Goal: Task Accomplishment & Management: Manage account settings

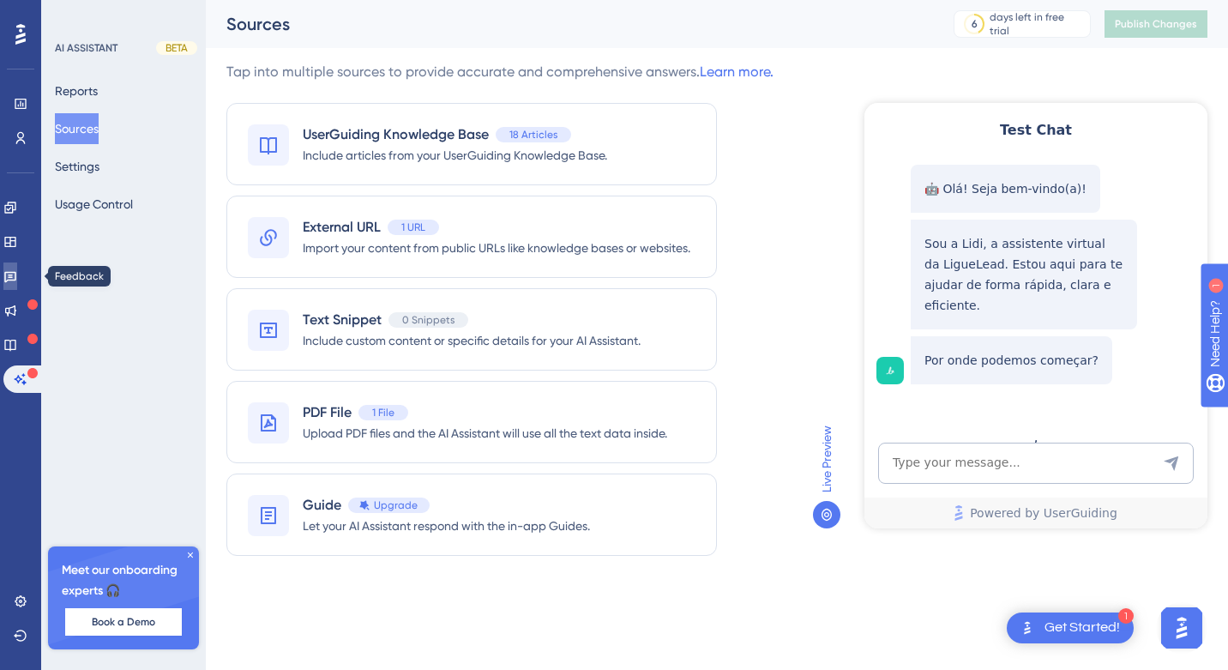
click at [16, 275] on icon at bounding box center [10, 277] width 12 height 11
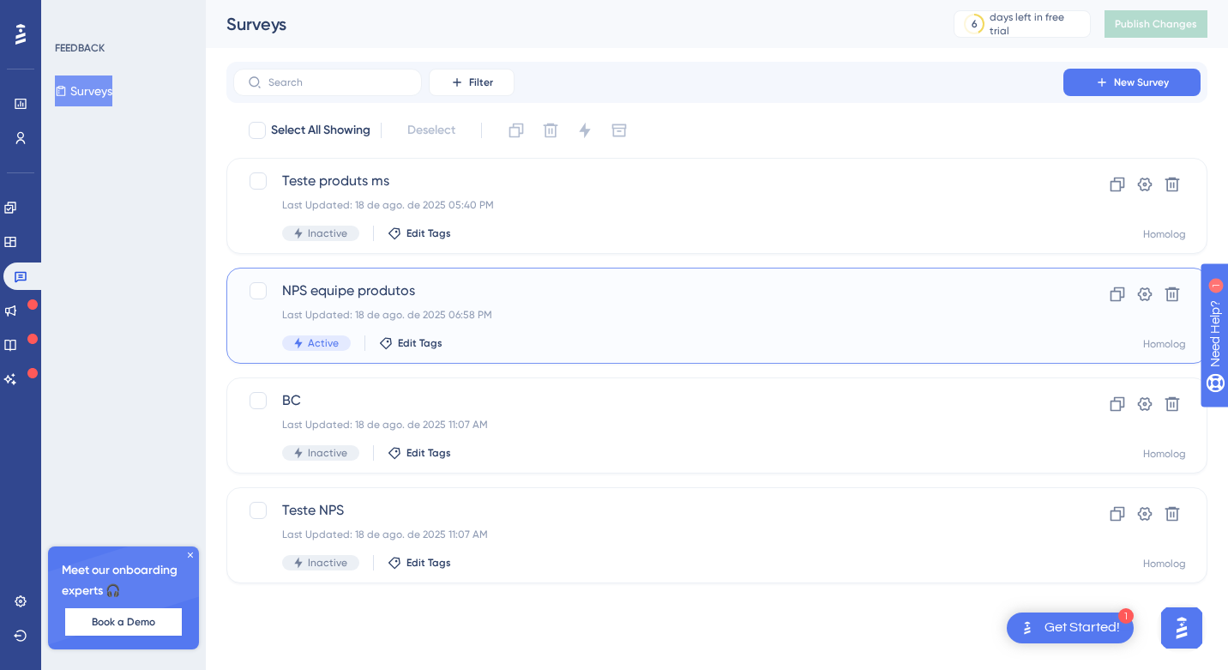
click at [583, 282] on span "NPS equipe produtos" at bounding box center [648, 291] width 733 height 21
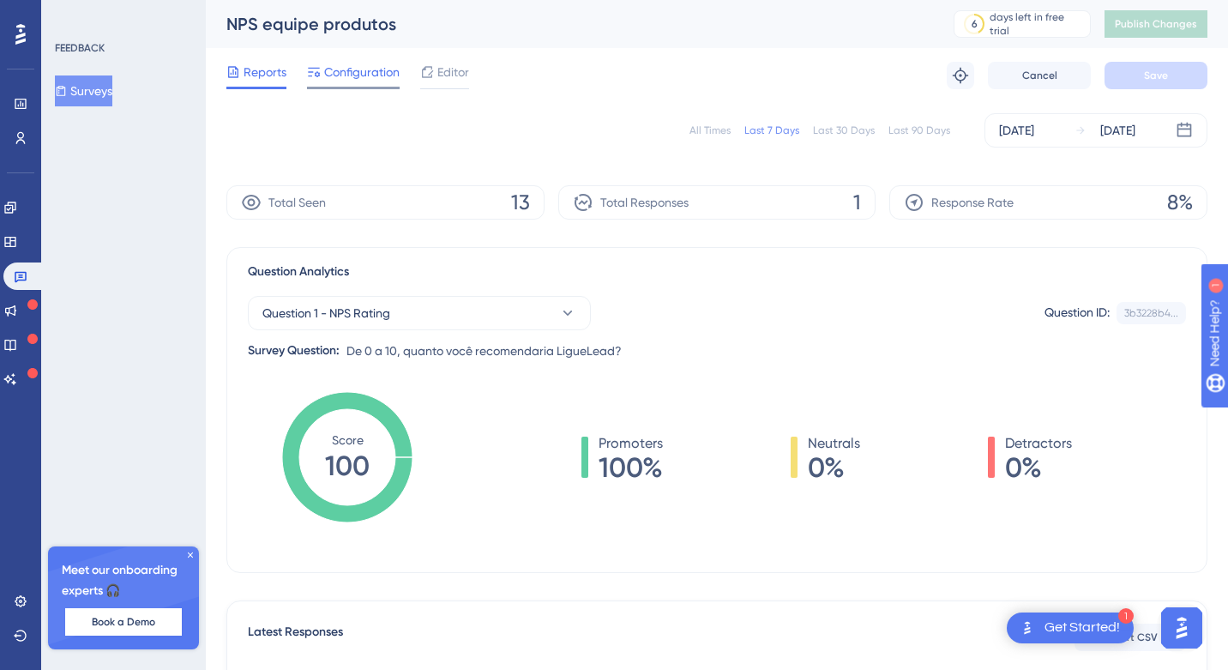
click at [378, 80] on span "Configuration" at bounding box center [361, 72] width 75 height 21
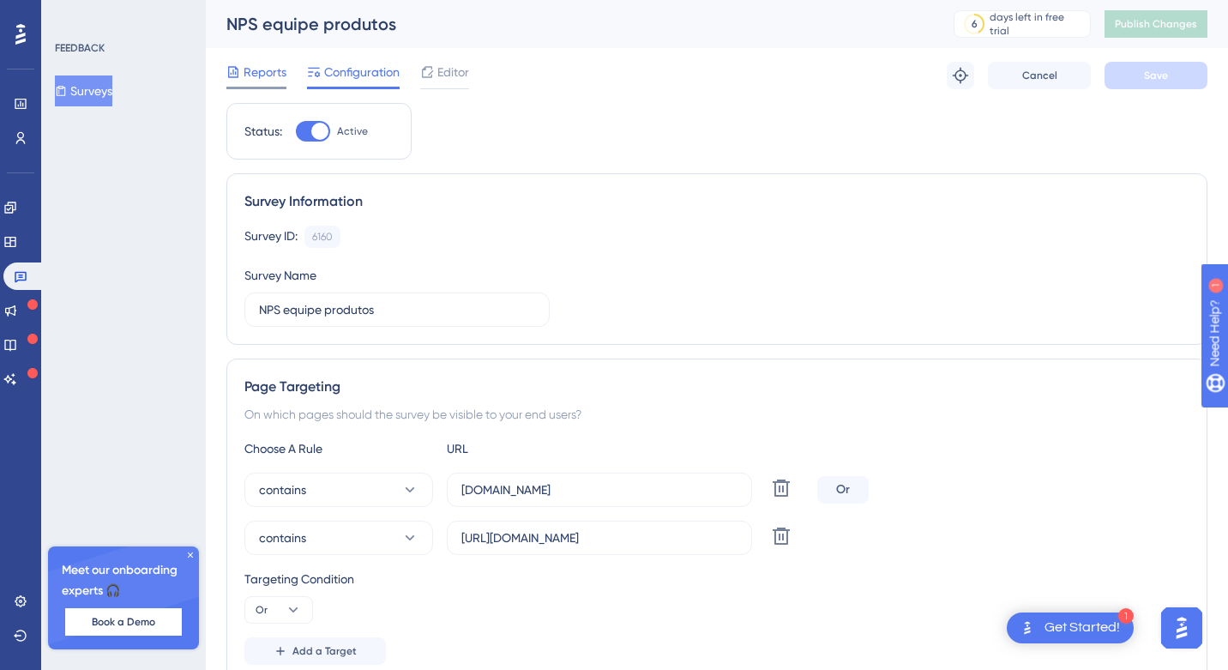
click at [259, 75] on span "Reports" at bounding box center [265, 72] width 43 height 21
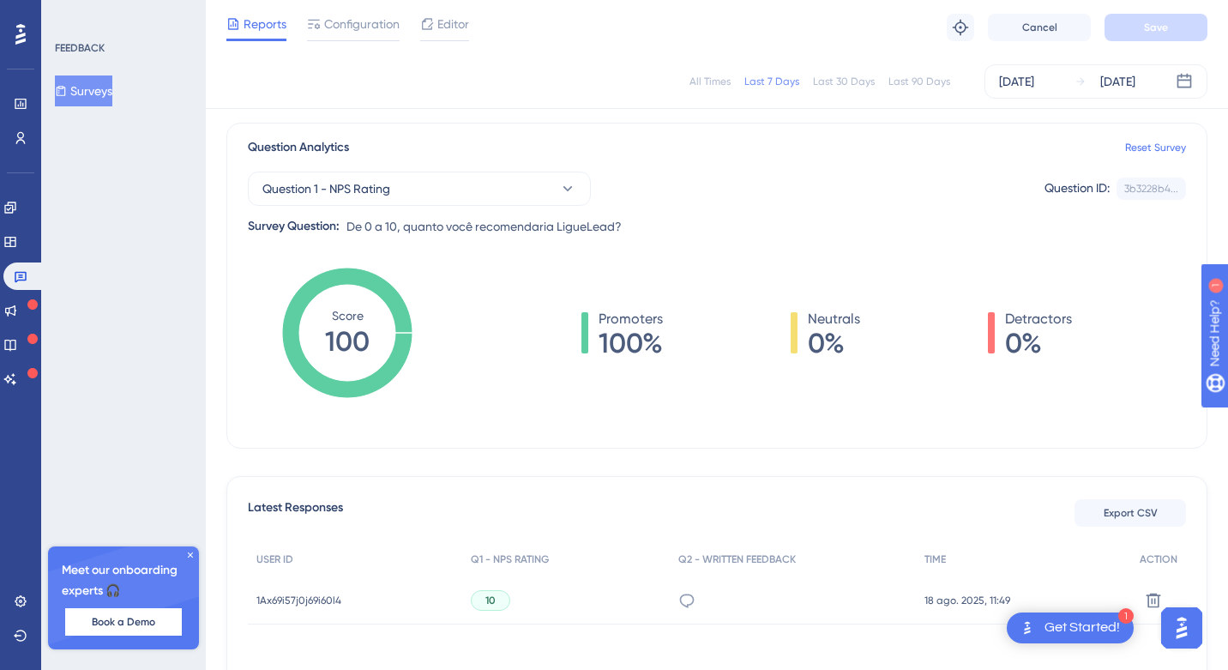
scroll to position [272, 0]
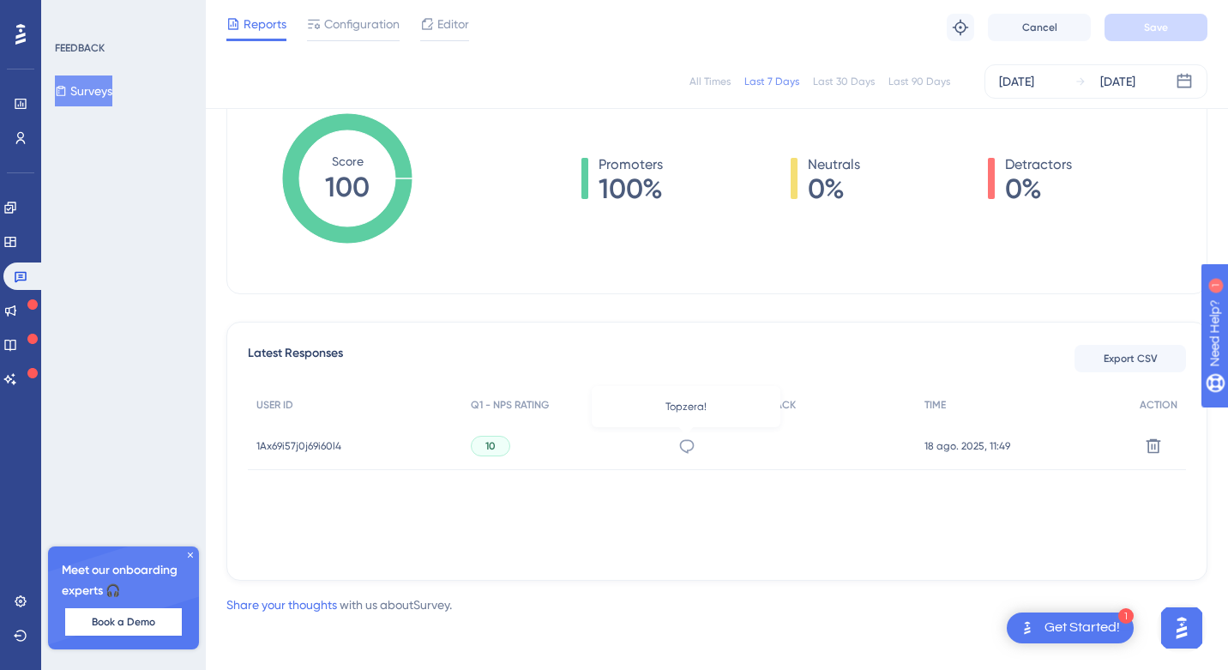
click at [689, 441] on icon at bounding box center [687, 445] width 17 height 17
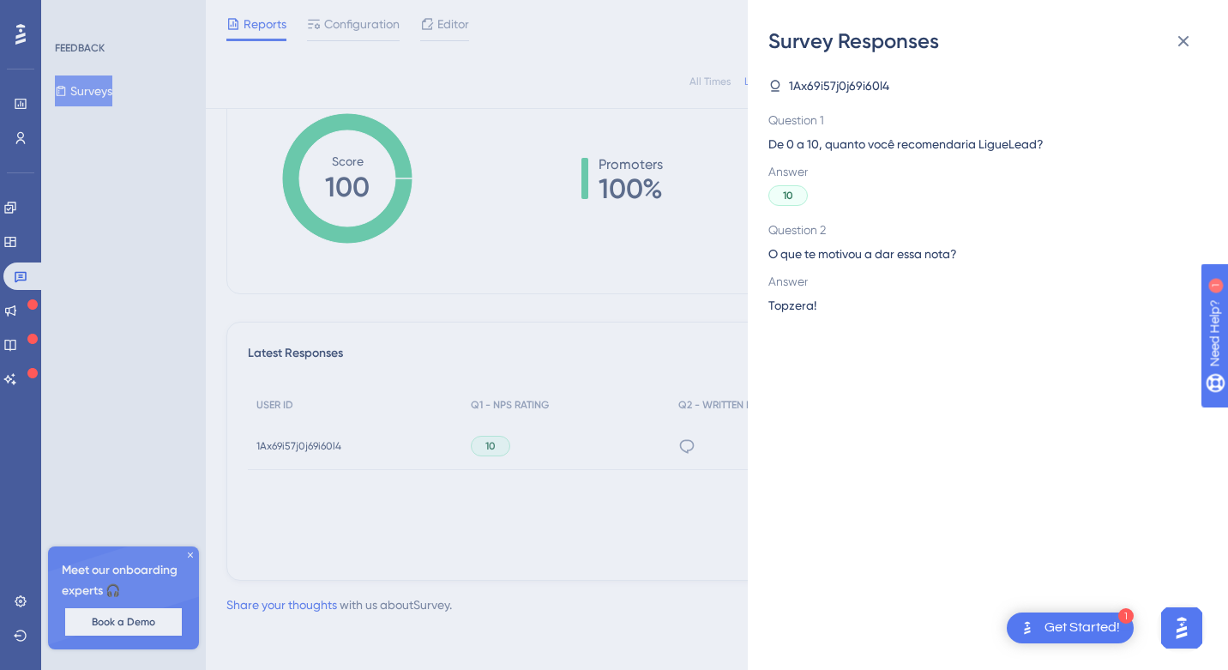
click at [715, 429] on div "Survey Responses 1Ax69i57j0j69i60l4 Question 1 De 0 a 10, quanto você recomenda…" at bounding box center [614, 335] width 1228 height 670
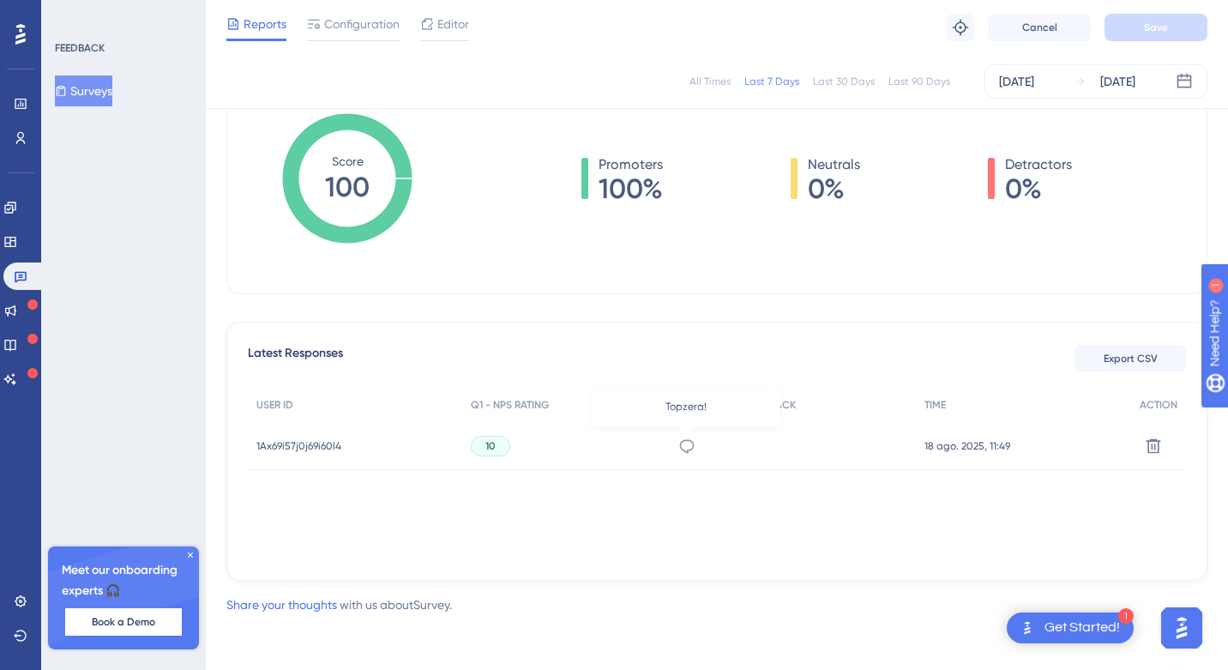
click at [679, 441] on icon at bounding box center [687, 445] width 17 height 17
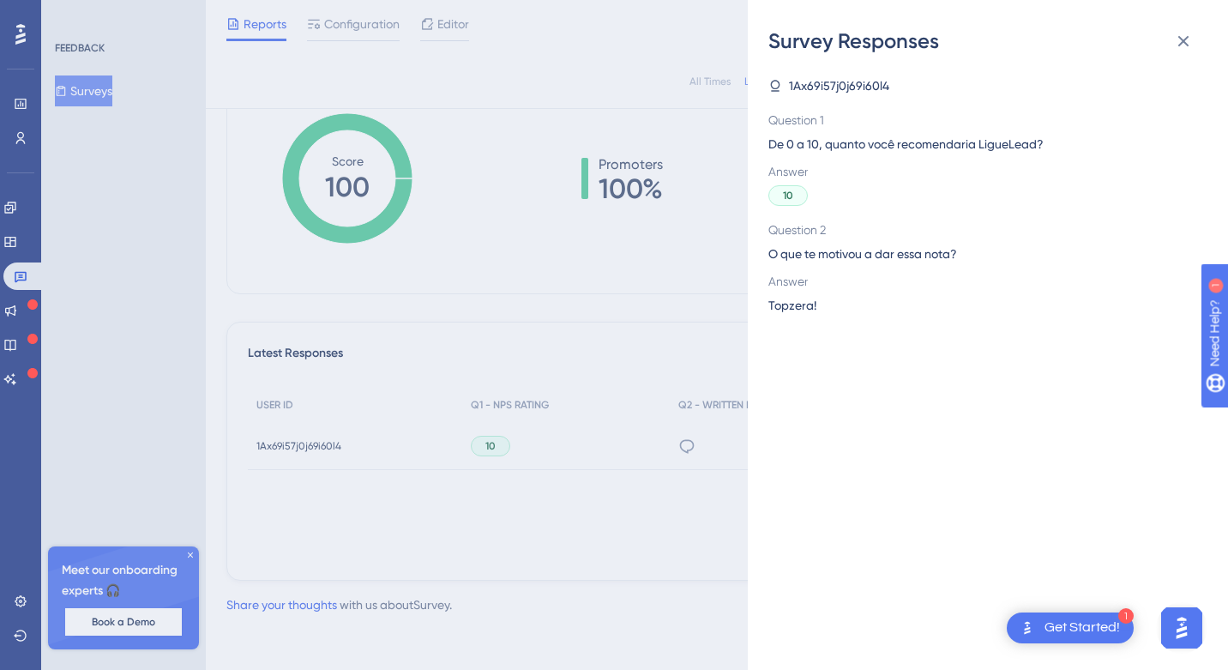
click at [687, 409] on div "Survey Responses 1Ax69i57j0j69i60l4 Question 1 De 0 a 10, quanto você recomenda…" at bounding box center [614, 335] width 1228 height 670
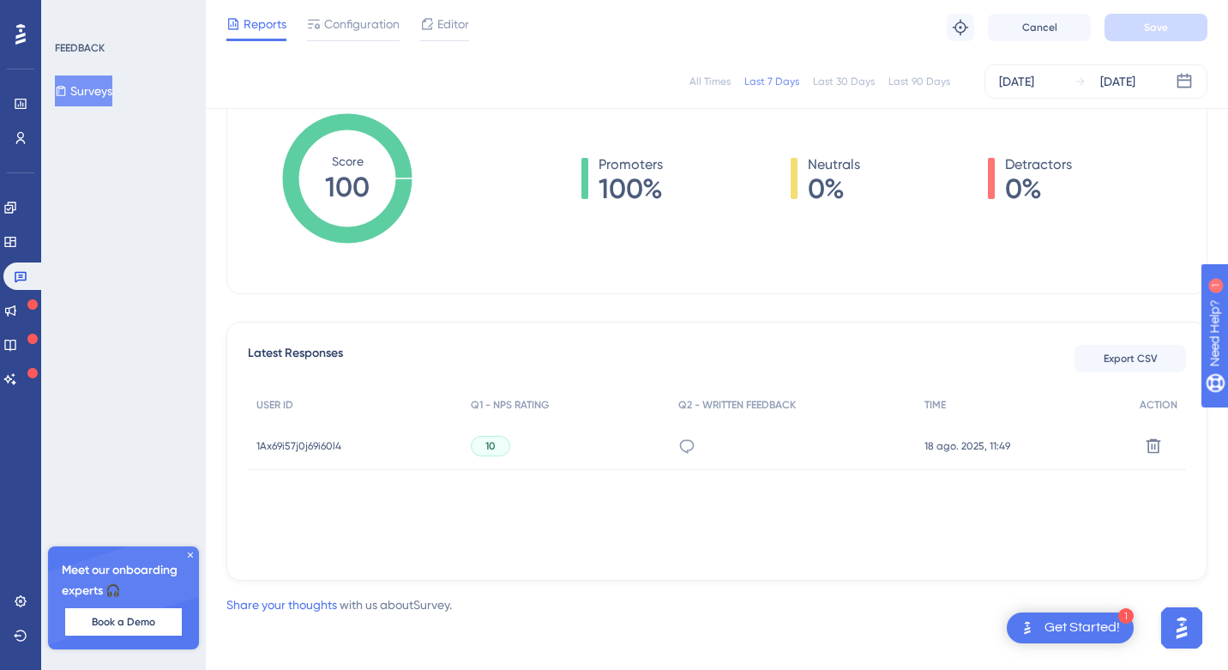
click at [294, 448] on span "1Ax69i57j0j69i60l4" at bounding box center [298, 446] width 85 height 14
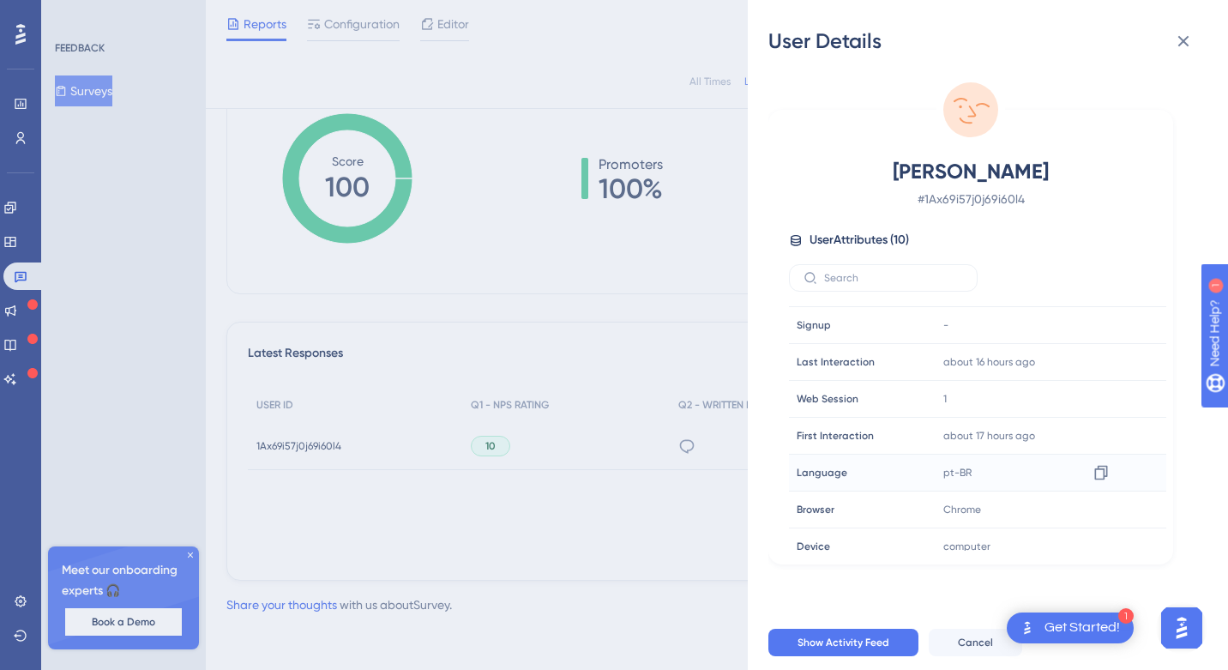
scroll to position [0, 0]
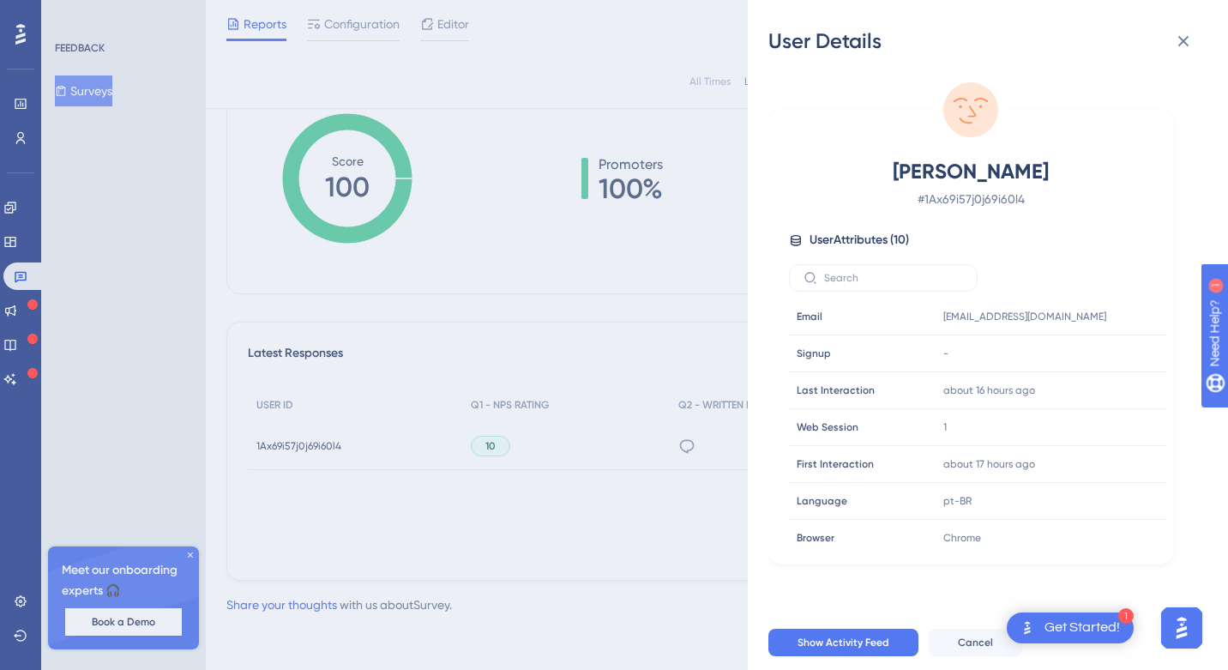
click at [516, 197] on div "User Details [PERSON_NAME] # 1Ax69i57j0j69i60l4 User Attributes ( 10 ) Email Em…" at bounding box center [614, 335] width 1228 height 670
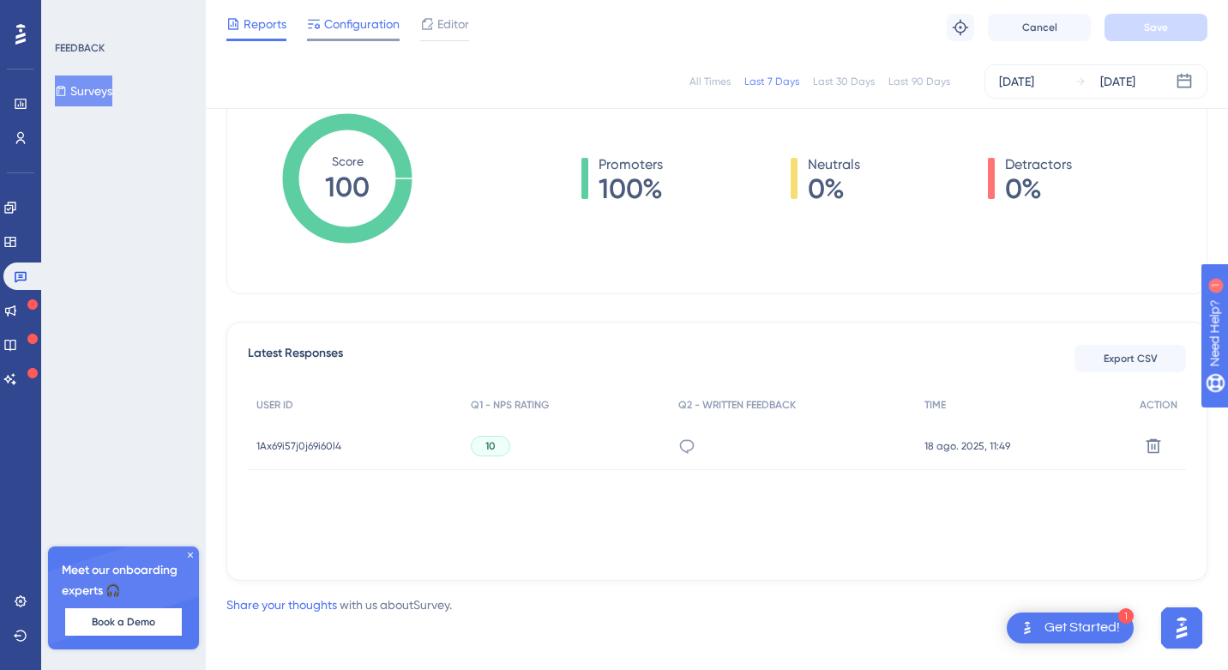
click at [383, 35] on div "Configuration" at bounding box center [353, 27] width 93 height 27
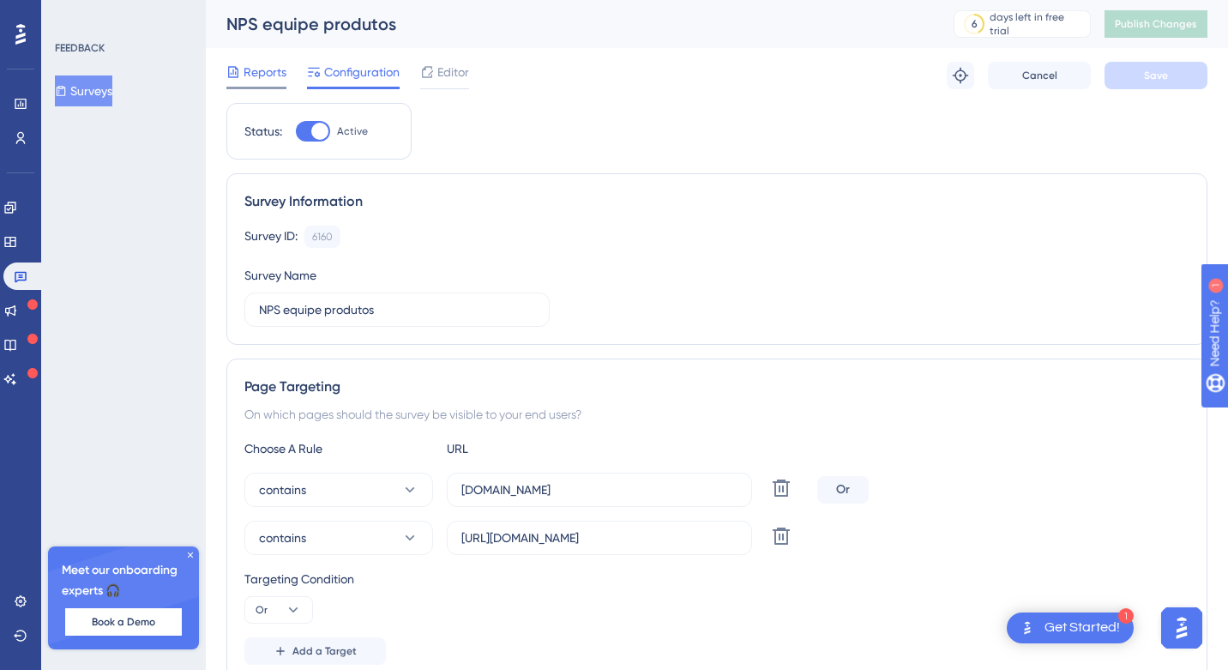
click at [256, 87] on div at bounding box center [256, 88] width 60 height 3
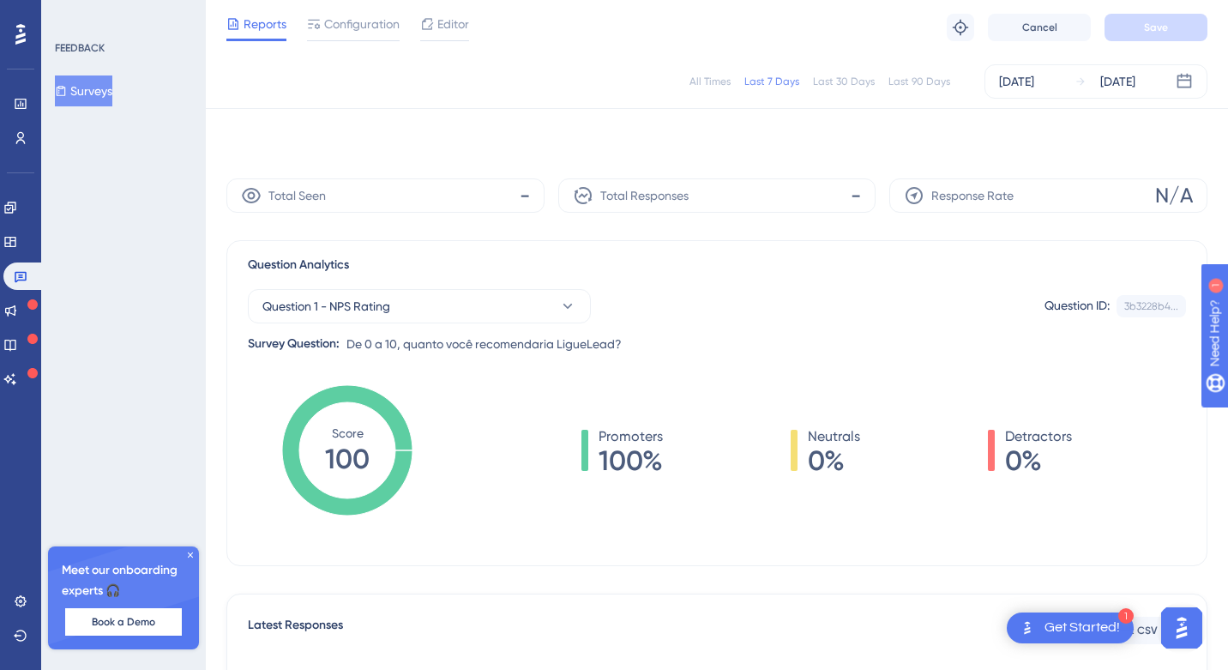
scroll to position [272, 0]
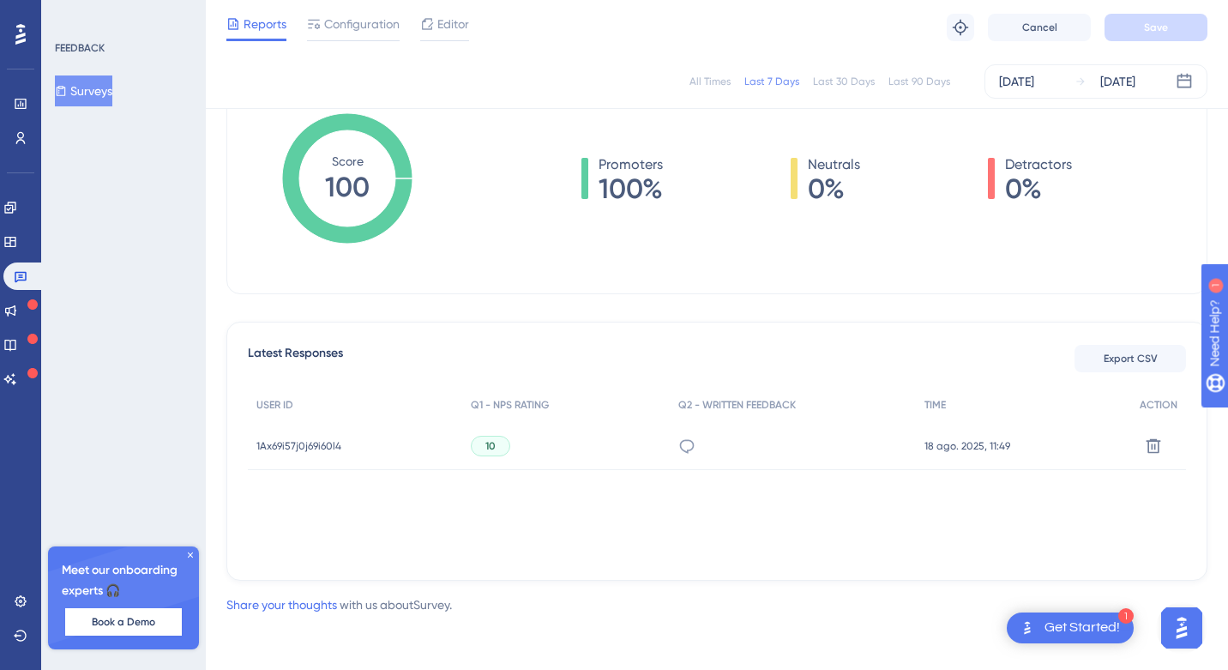
click at [313, 446] on span "1Ax69i57j0j69i60l4" at bounding box center [298, 446] width 85 height 14
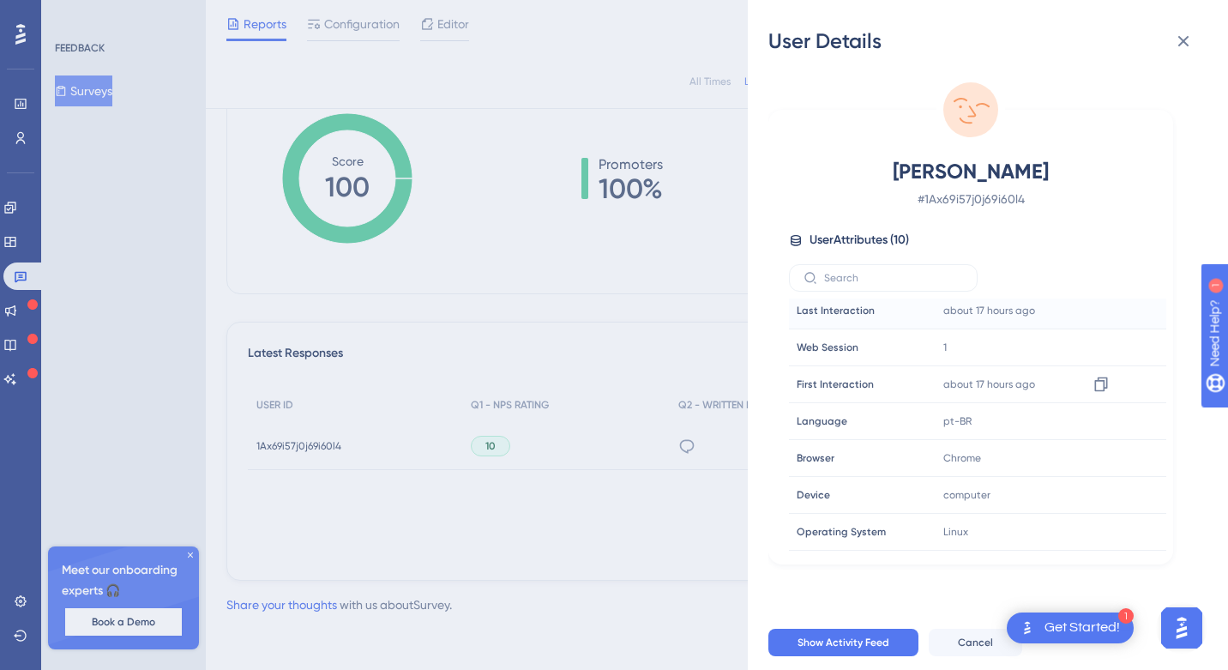
scroll to position [0, 0]
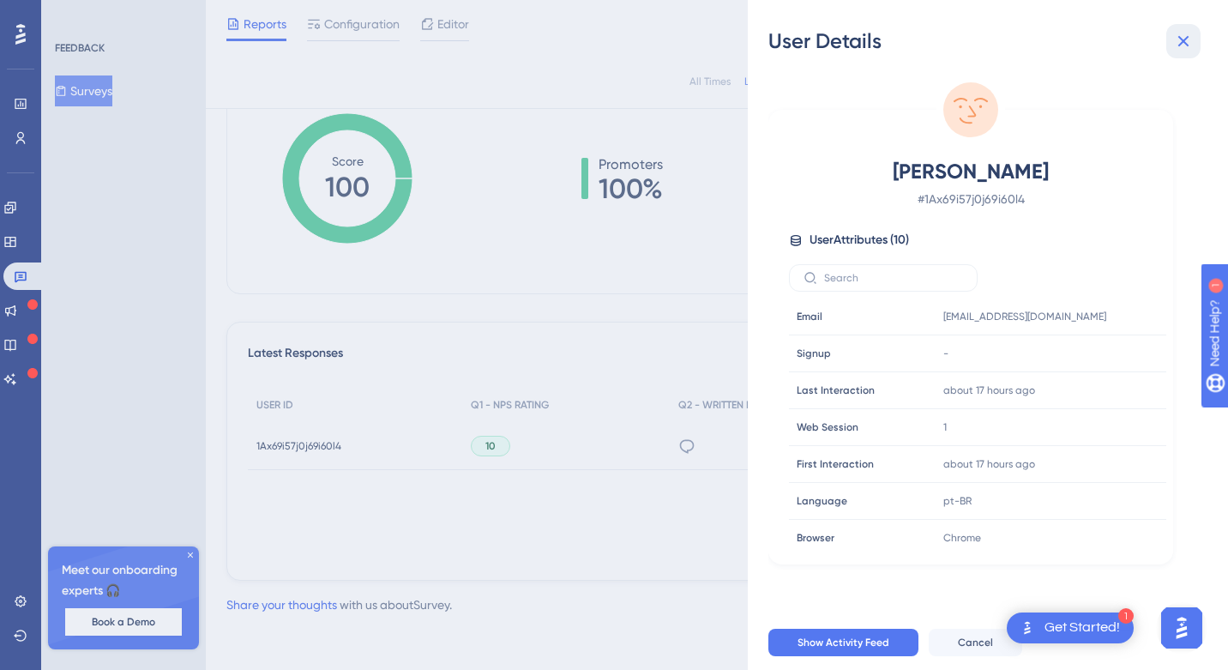
click at [1184, 45] on icon at bounding box center [1184, 41] width 21 height 21
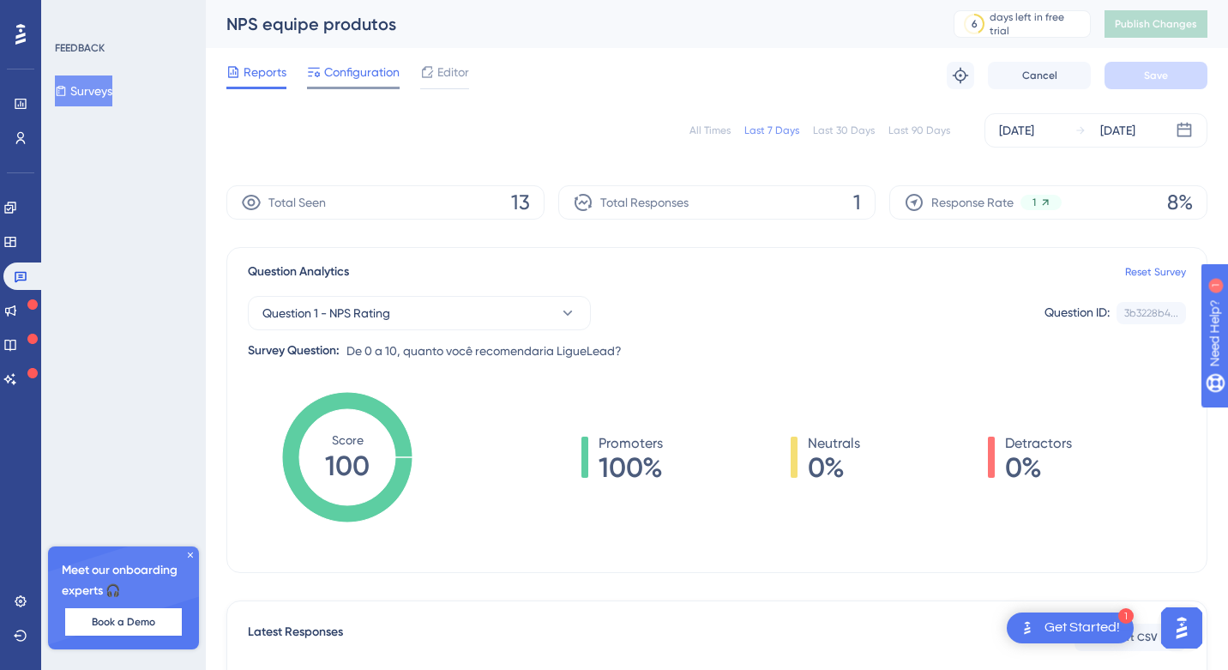
click at [357, 73] on span "Configuration" at bounding box center [361, 72] width 75 height 21
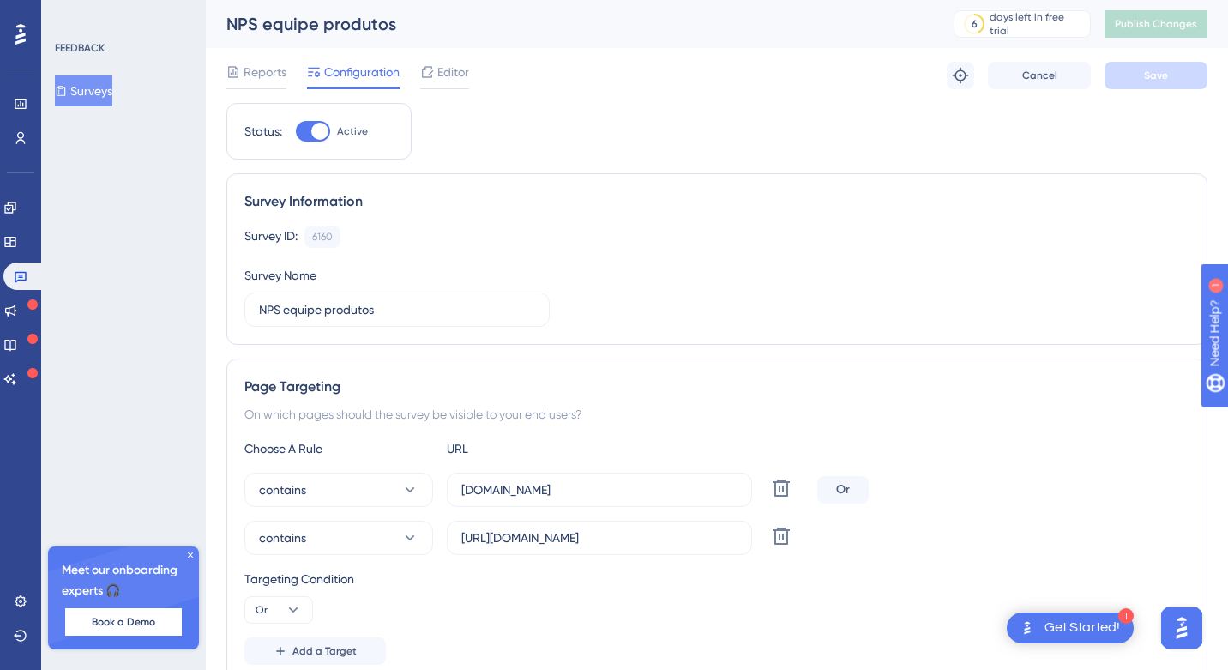
click at [192, 78] on div "Surveys" at bounding box center [124, 90] width 139 height 31
click at [239, 78] on icon at bounding box center [233, 72] width 14 height 14
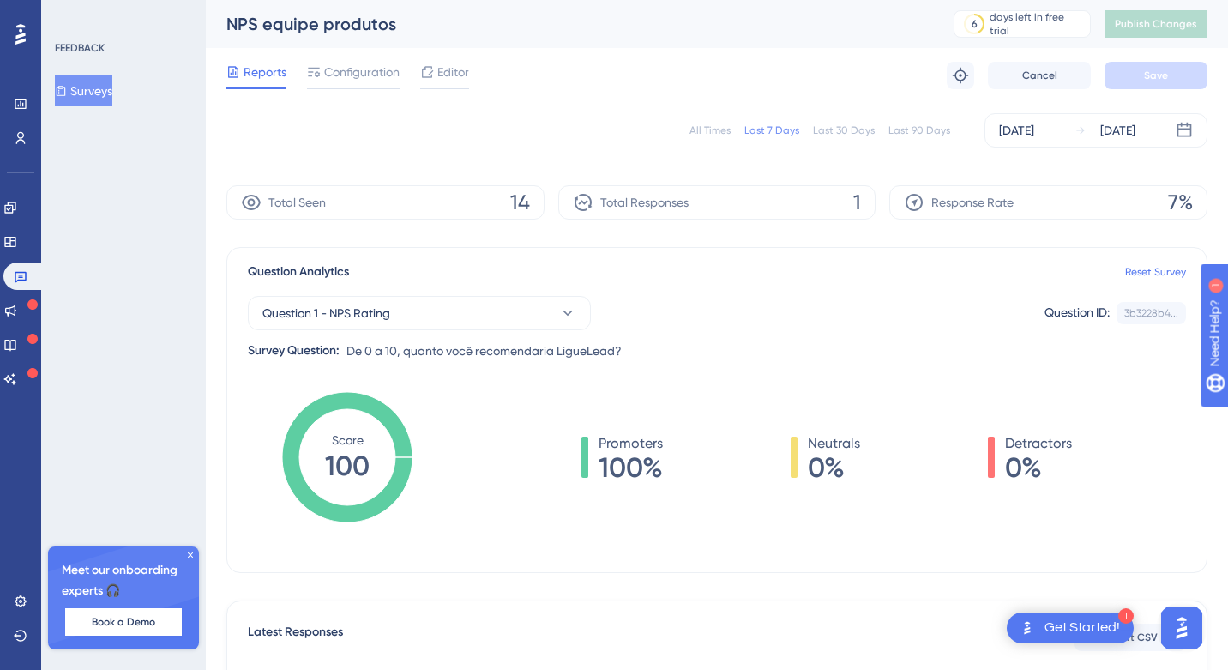
click at [718, 135] on div "All Times" at bounding box center [710, 131] width 41 height 14
click at [437, 66] on div "Editor" at bounding box center [444, 72] width 49 height 21
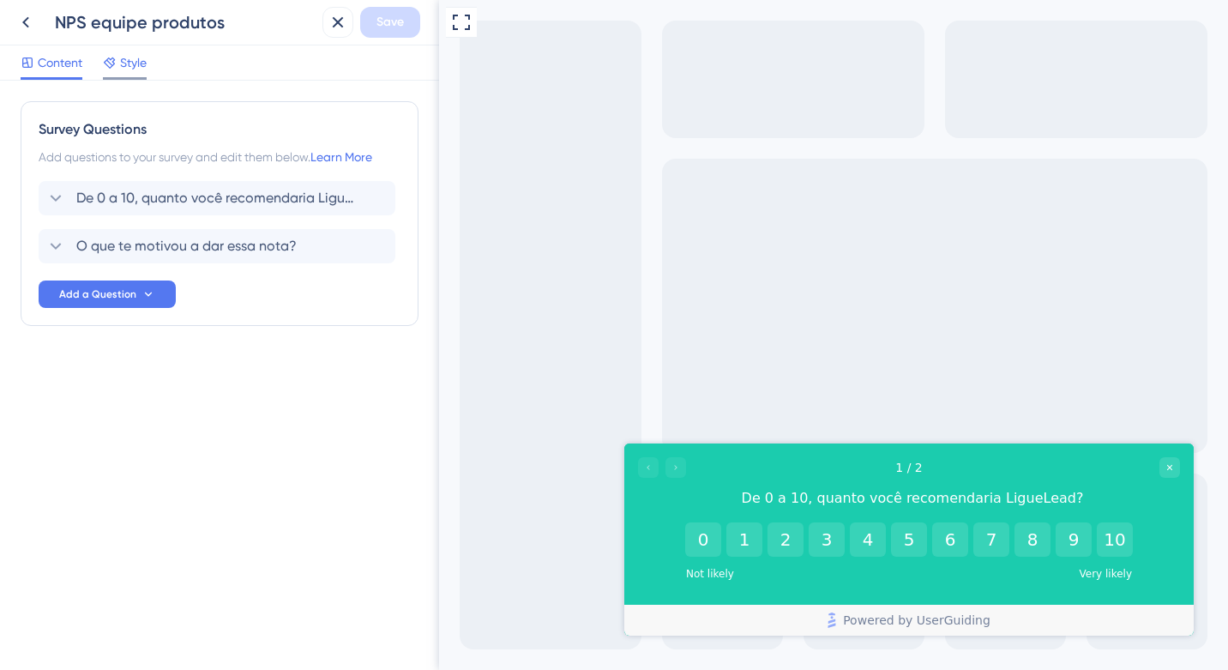
click at [133, 63] on span "Style" at bounding box center [133, 62] width 27 height 21
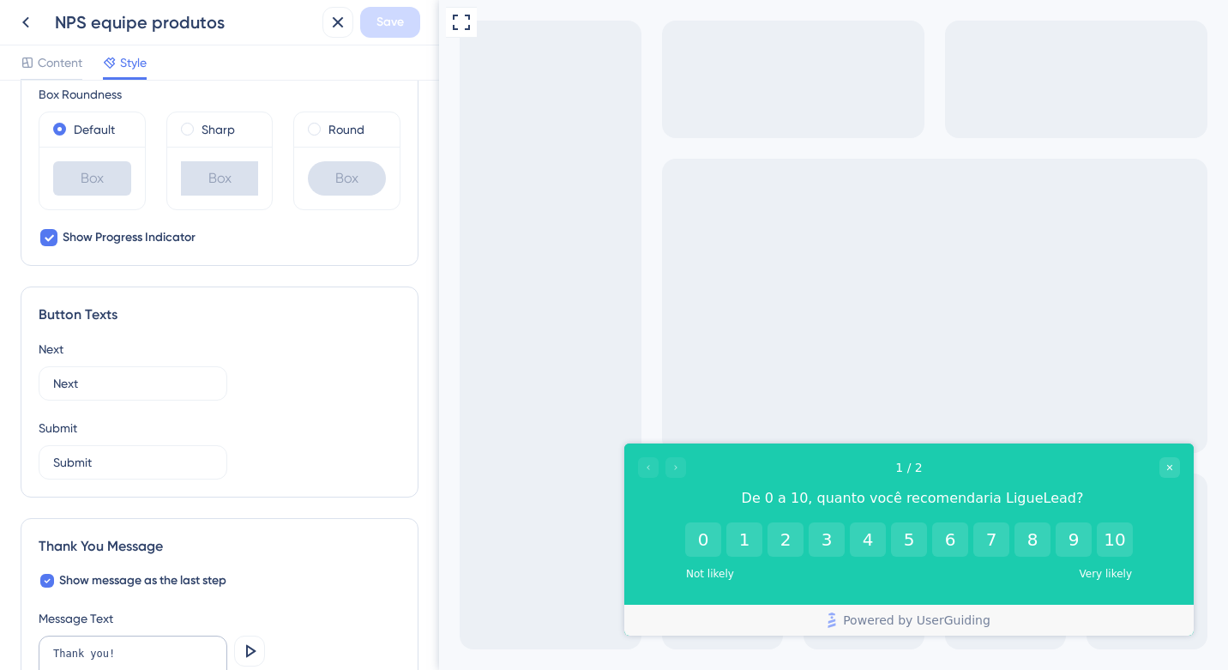
scroll to position [829, 0]
click at [149, 375] on input "Next" at bounding box center [133, 380] width 160 height 19
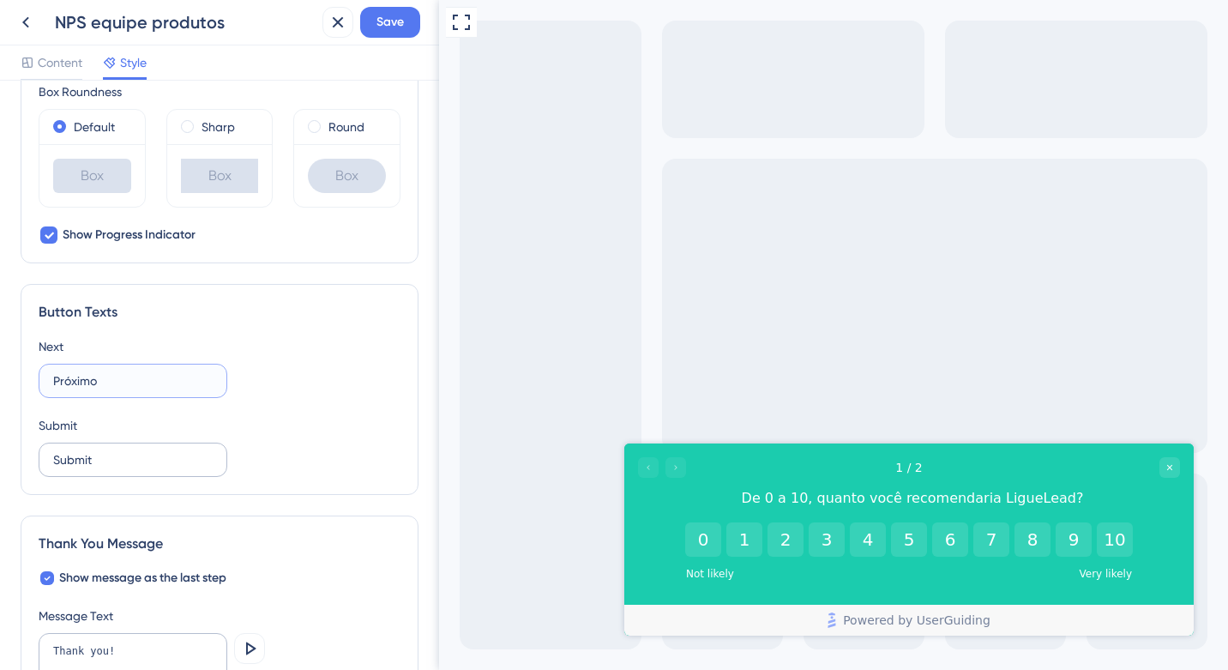
type input "Próximo"
click at [52, 461] on label "Submit" at bounding box center [133, 460] width 189 height 34
click at [53, 461] on input "Submit" at bounding box center [133, 459] width 160 height 19
type input "Enviar"
click at [290, 428] on div "Submit" at bounding box center [220, 425] width 362 height 21
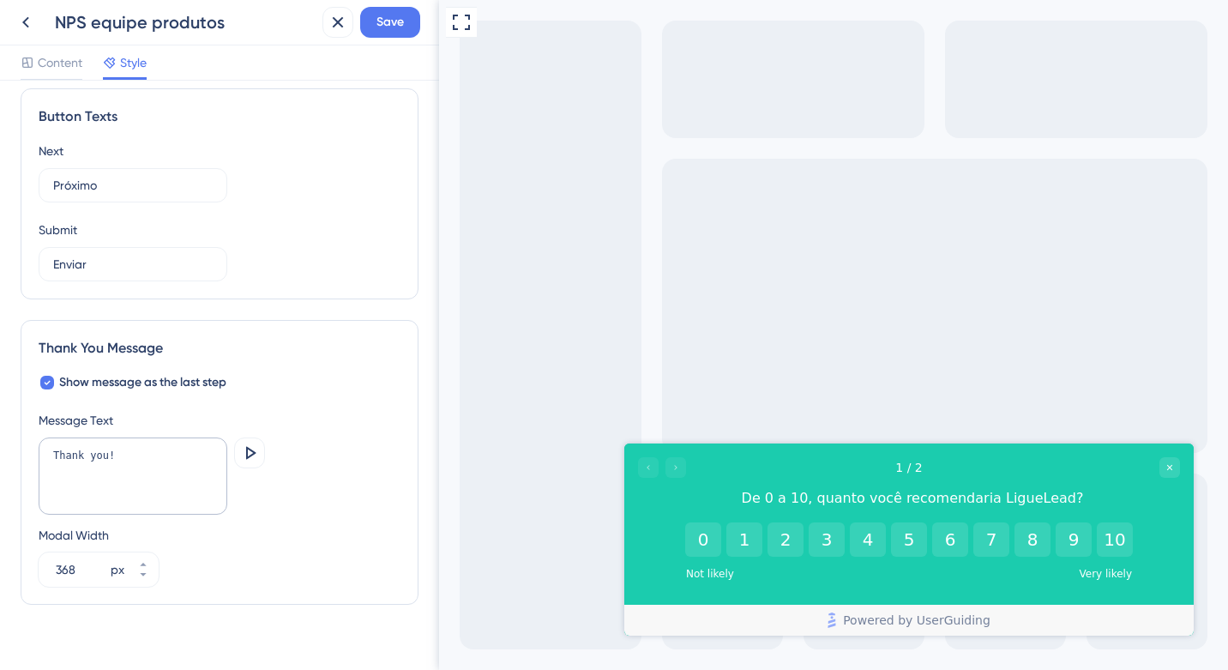
scroll to position [1042, 0]
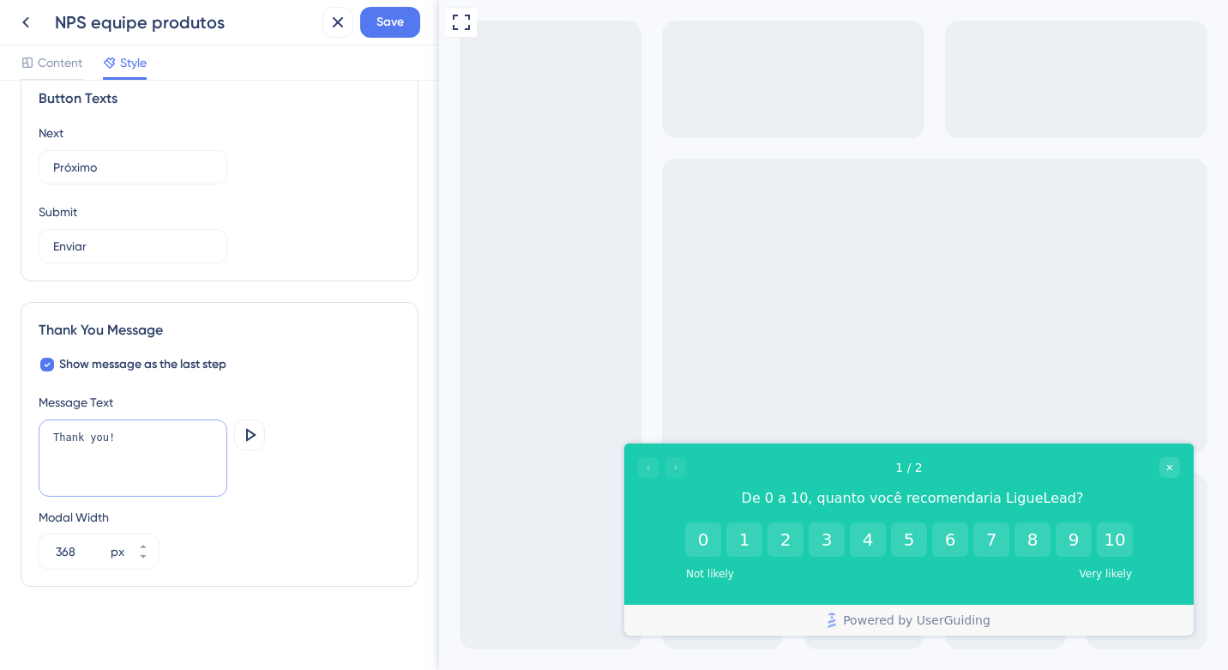
click at [160, 445] on textarea "Thank you!" at bounding box center [133, 457] width 189 height 77
type textarea "Obrigada pela sua resposta!"
click at [249, 430] on icon at bounding box center [251, 434] width 10 height 13
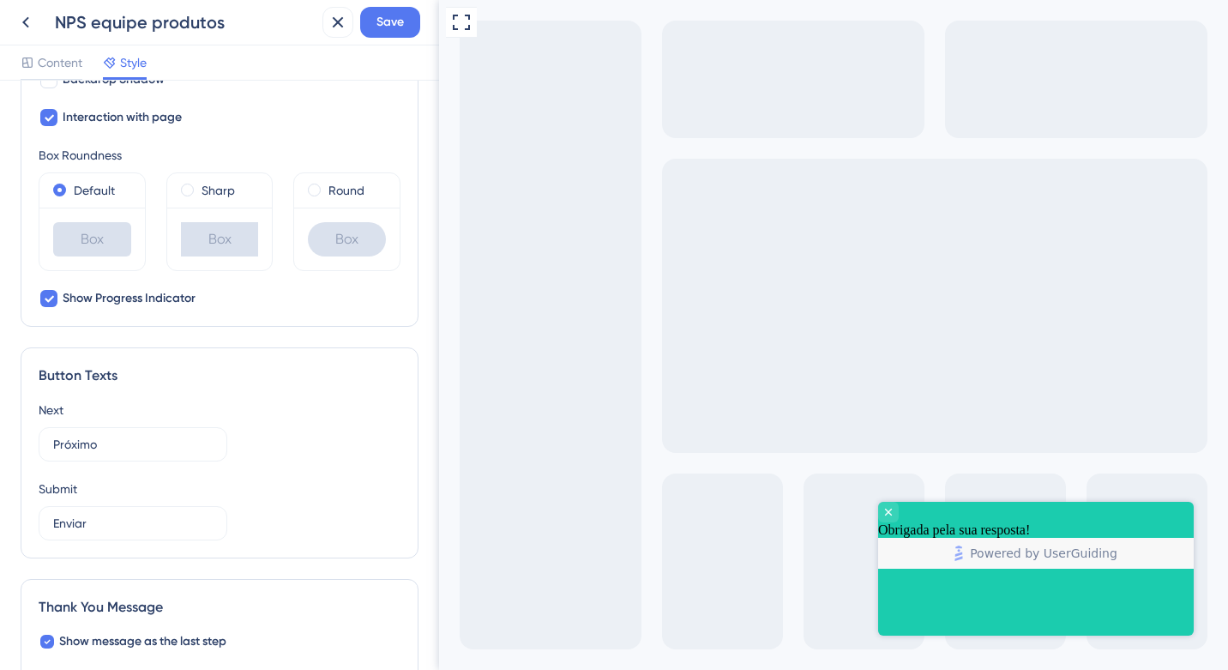
click at [314, 363] on div "Button Texts Next Próximo Submit Enviar" at bounding box center [220, 452] width 398 height 211
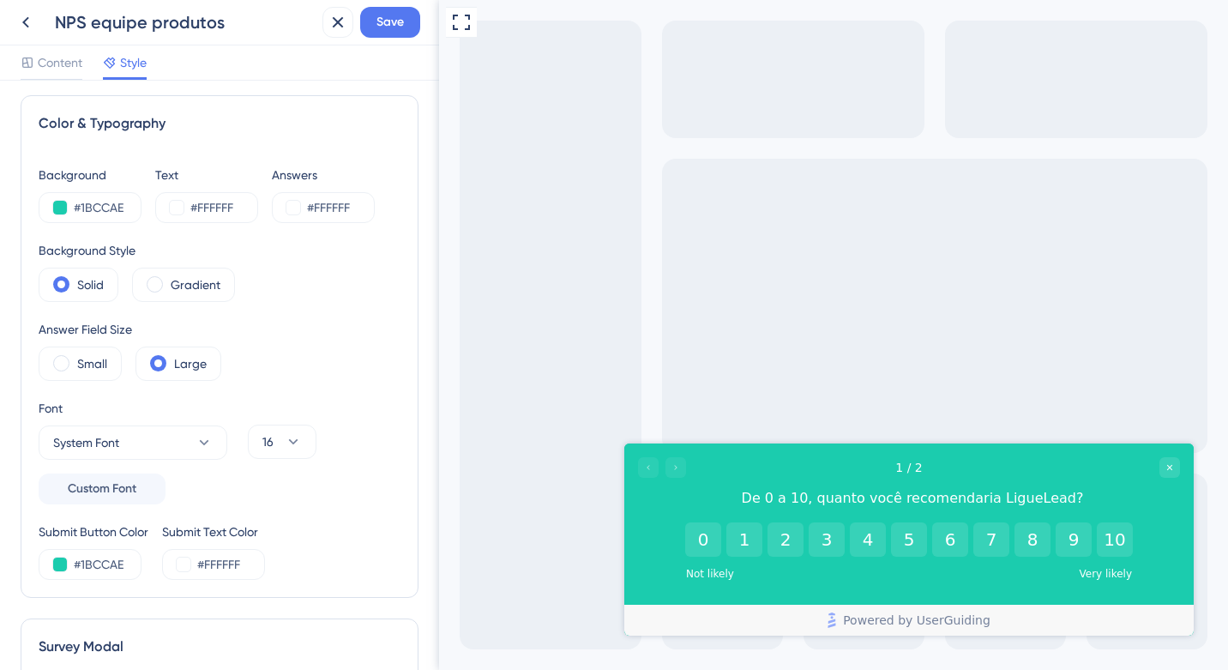
scroll to position [0, 0]
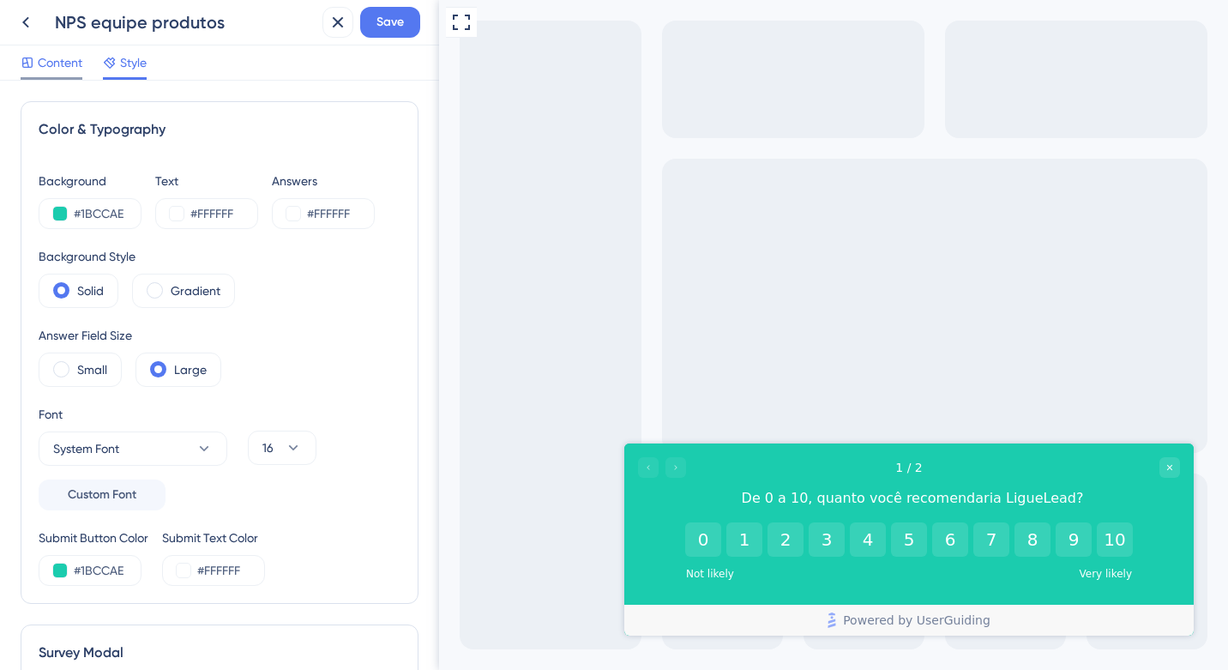
click at [64, 58] on span "Content" at bounding box center [60, 62] width 45 height 21
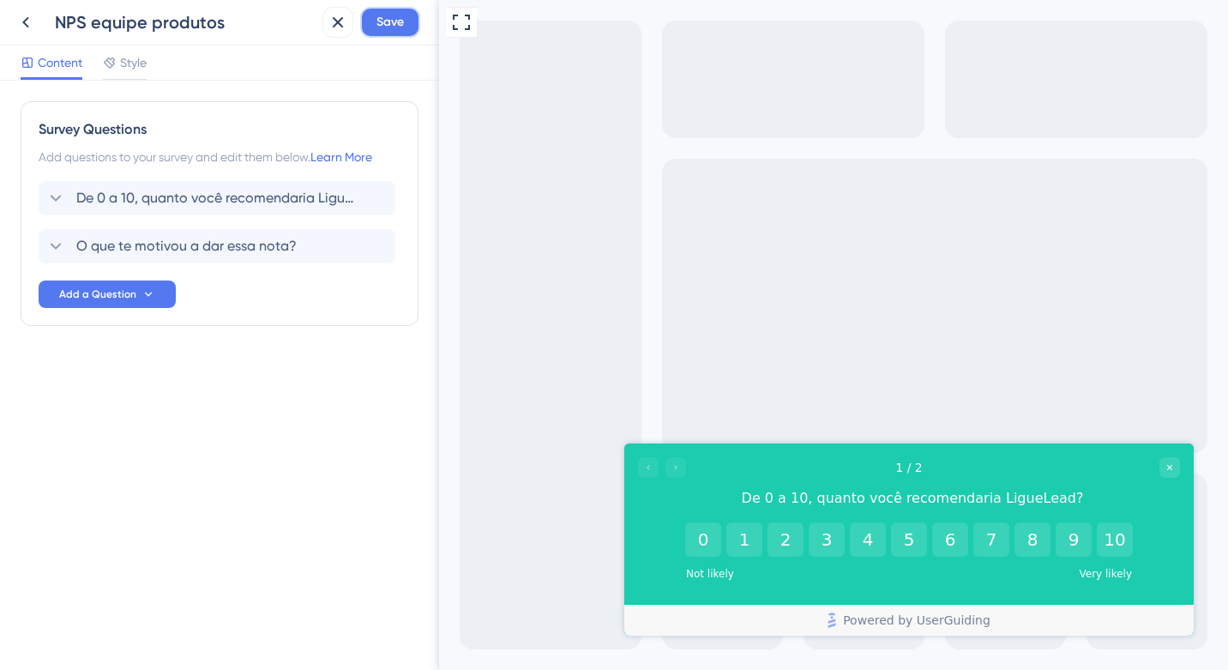
click at [408, 19] on button "Save" at bounding box center [390, 22] width 60 height 31
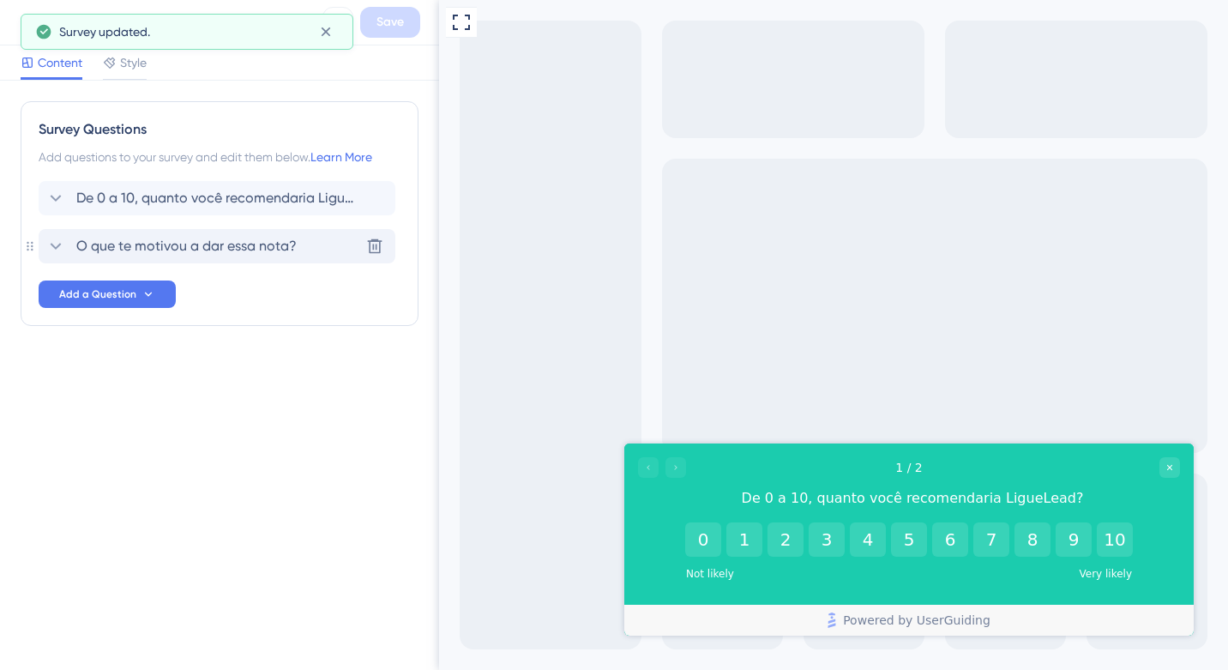
click at [63, 245] on icon at bounding box center [55, 246] width 21 height 21
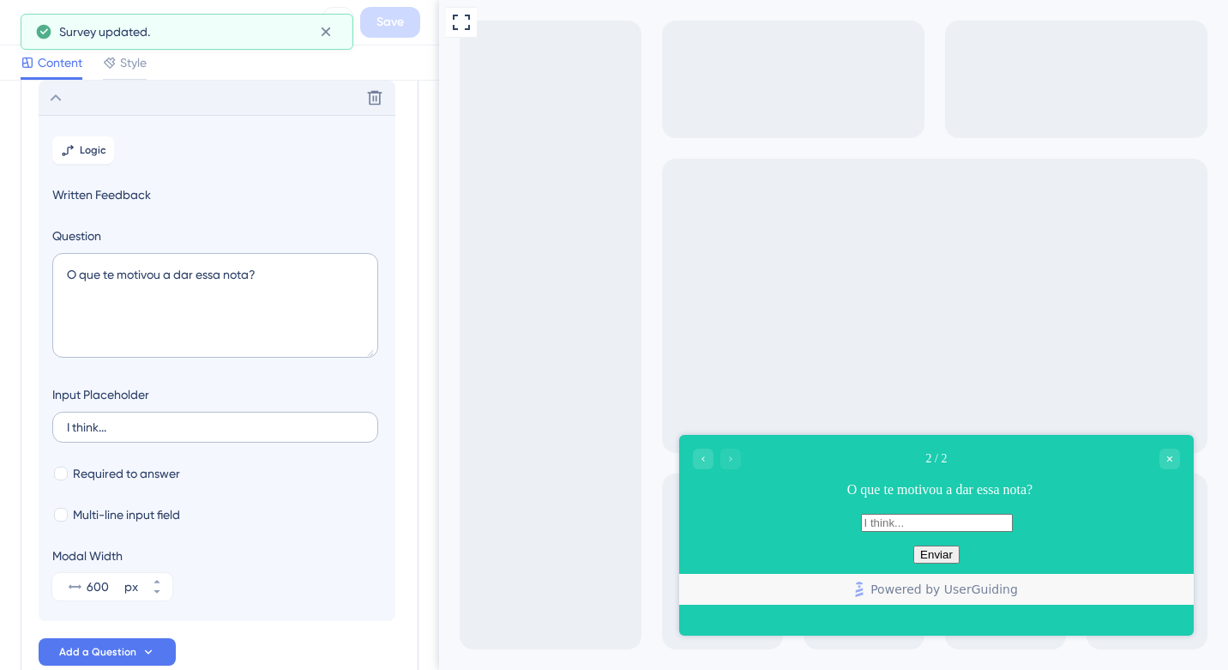
scroll to position [251, 0]
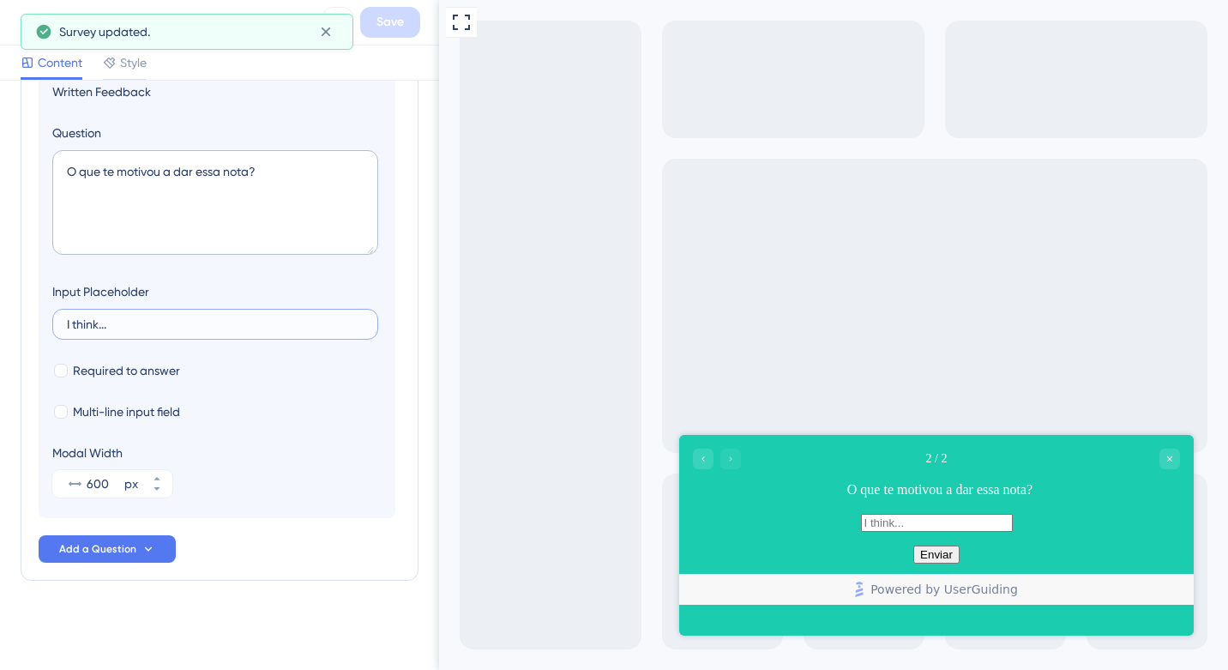
click at [147, 323] on input "I think..." at bounding box center [215, 324] width 297 height 12
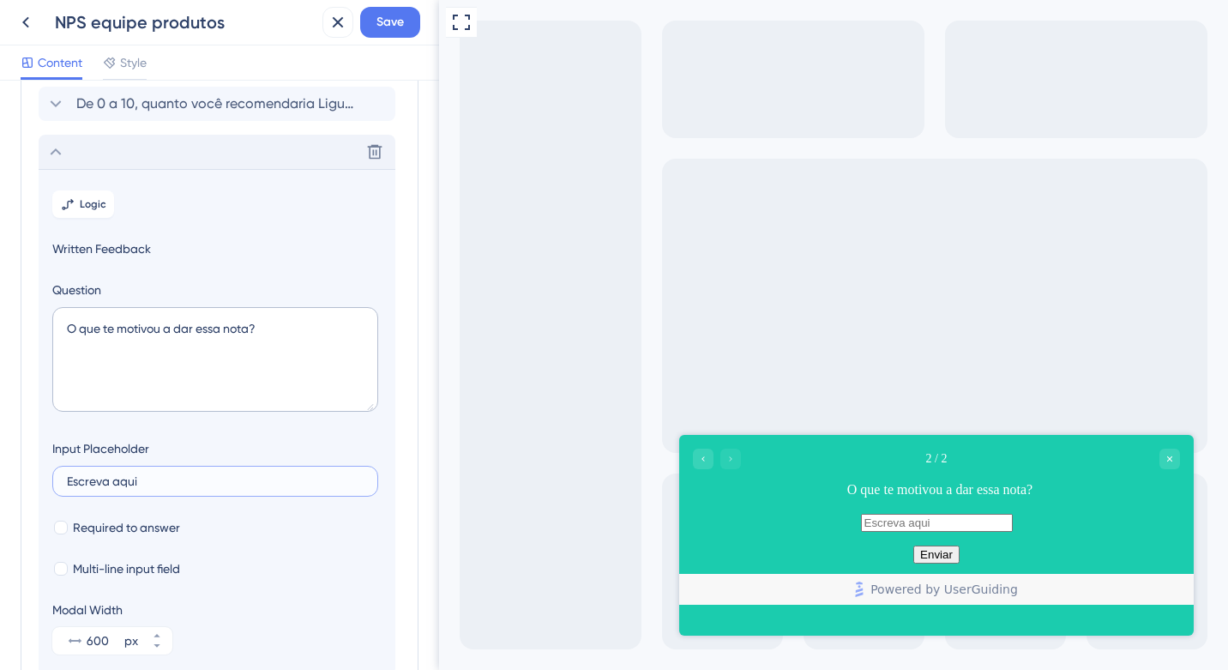
scroll to position [0, 0]
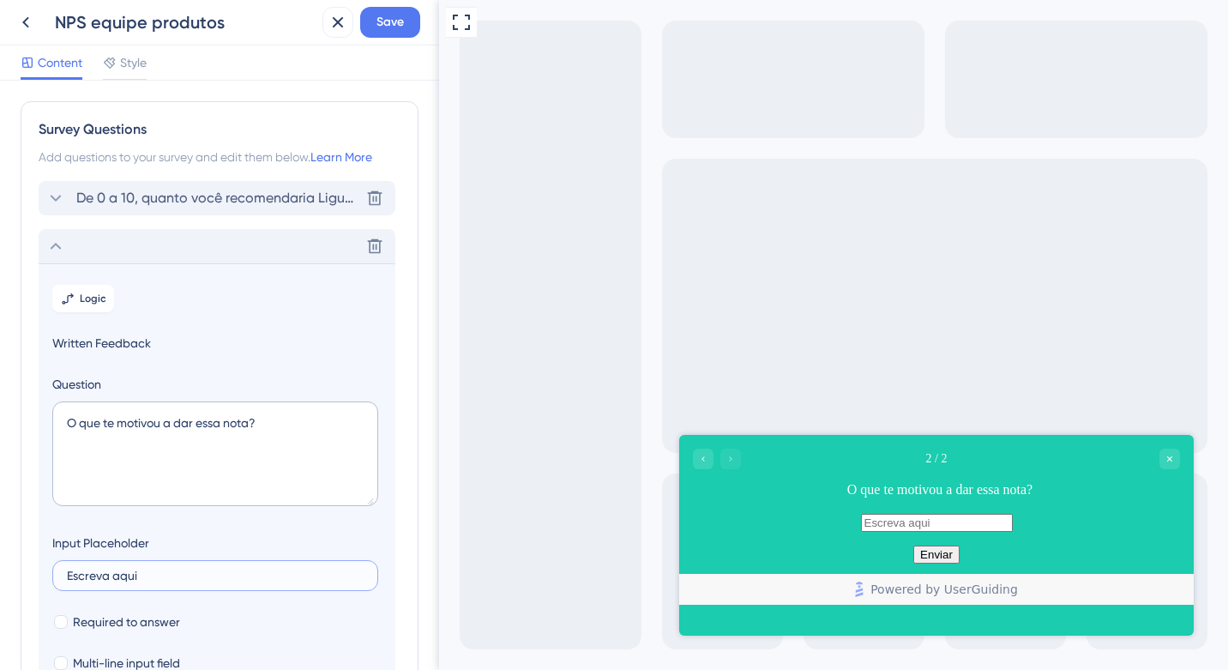
type input "Escreva aqui"
click at [57, 194] on icon at bounding box center [55, 198] width 21 height 21
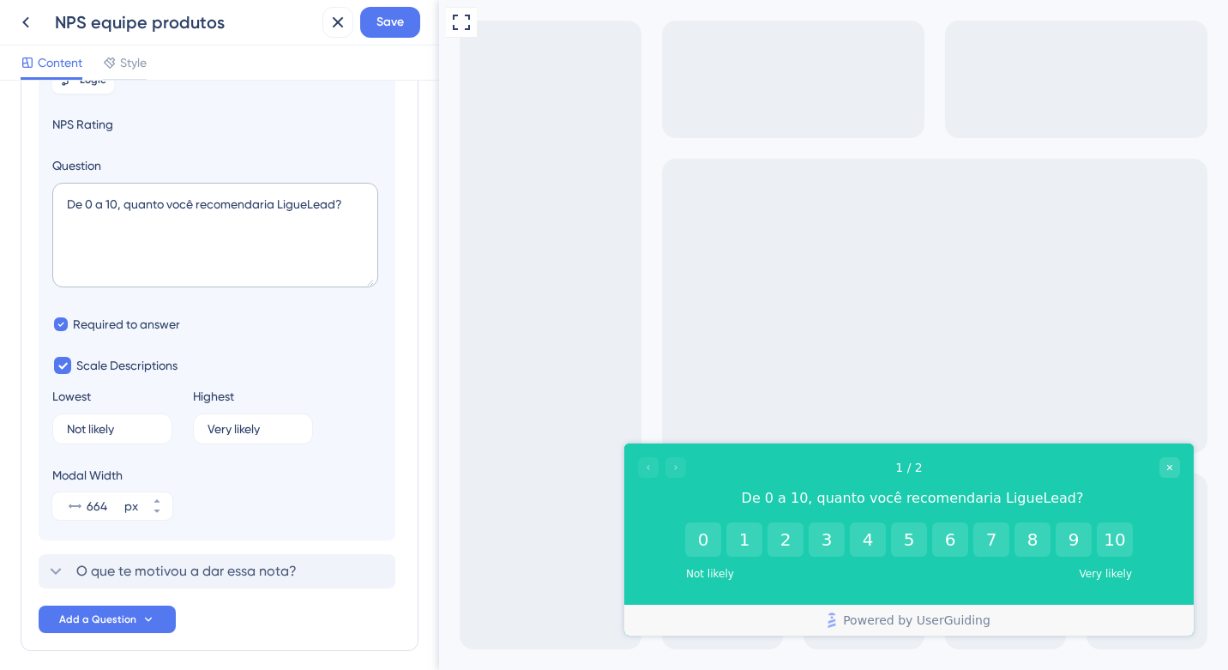
scroll to position [241, 0]
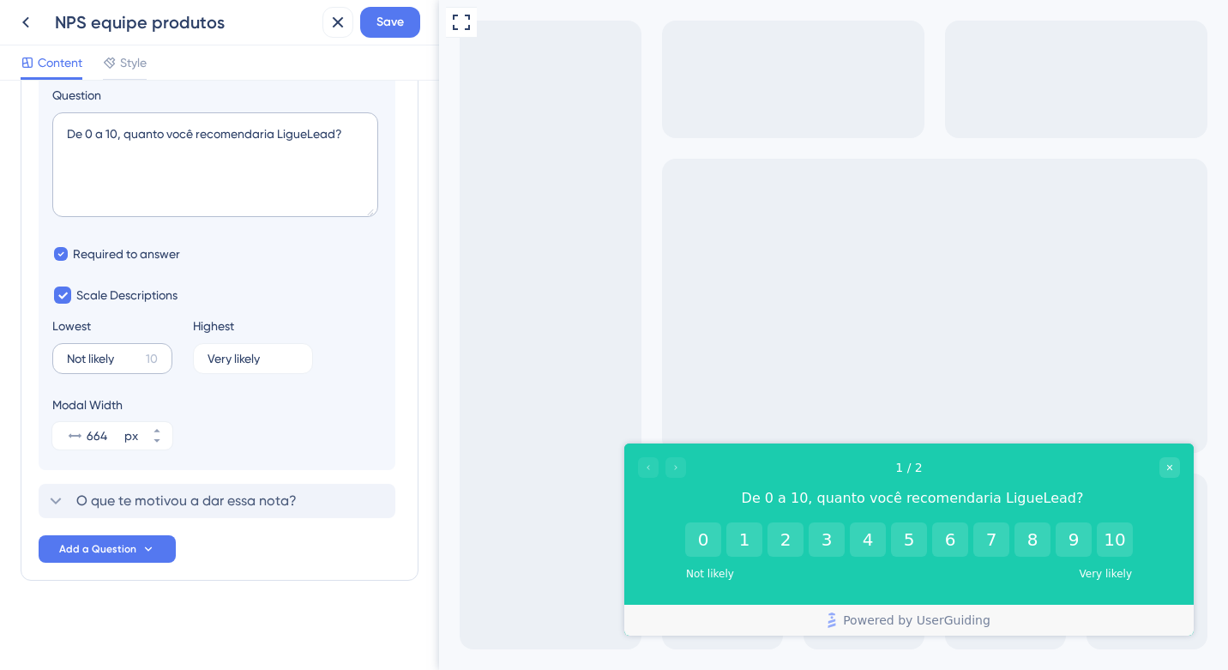
click at [151, 366] on div "10" at bounding box center [152, 358] width 12 height 21
click at [139, 365] on input "Not likely" at bounding box center [103, 359] width 72 height 12
type input "Pouco provável"
click at [269, 359] on input "Very likely" at bounding box center [246, 359] width 77 height 12
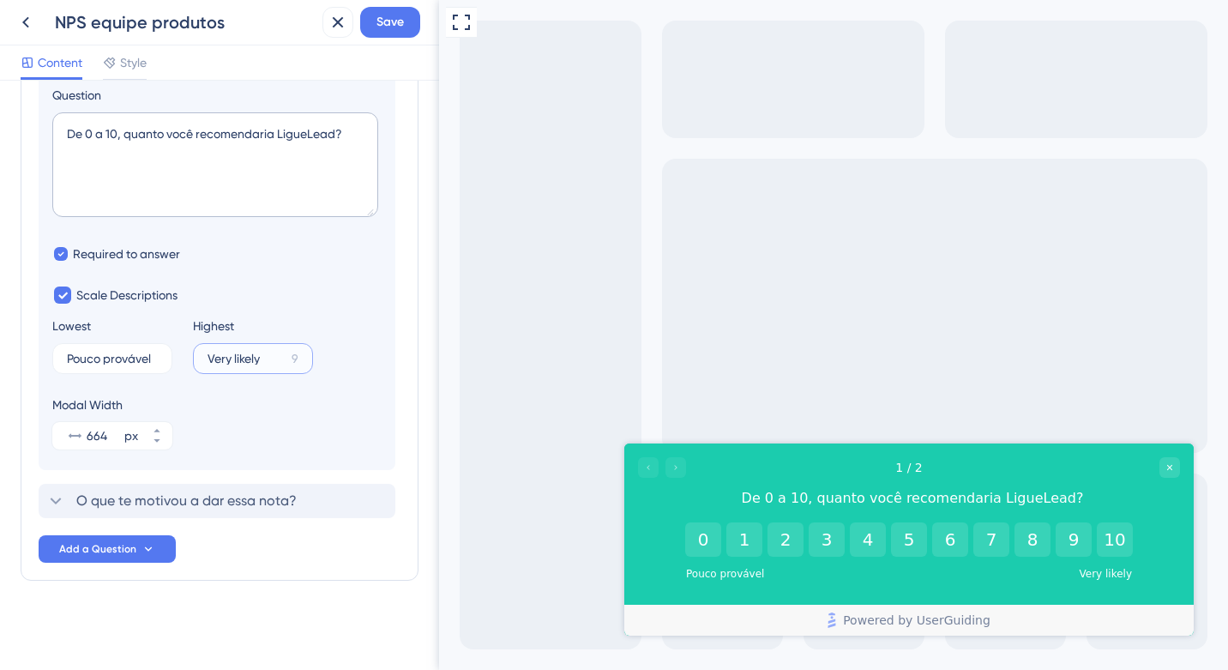
scroll to position [0, 0]
type input "Muito provável"
click at [377, 12] on span "Save" at bounding box center [390, 22] width 27 height 21
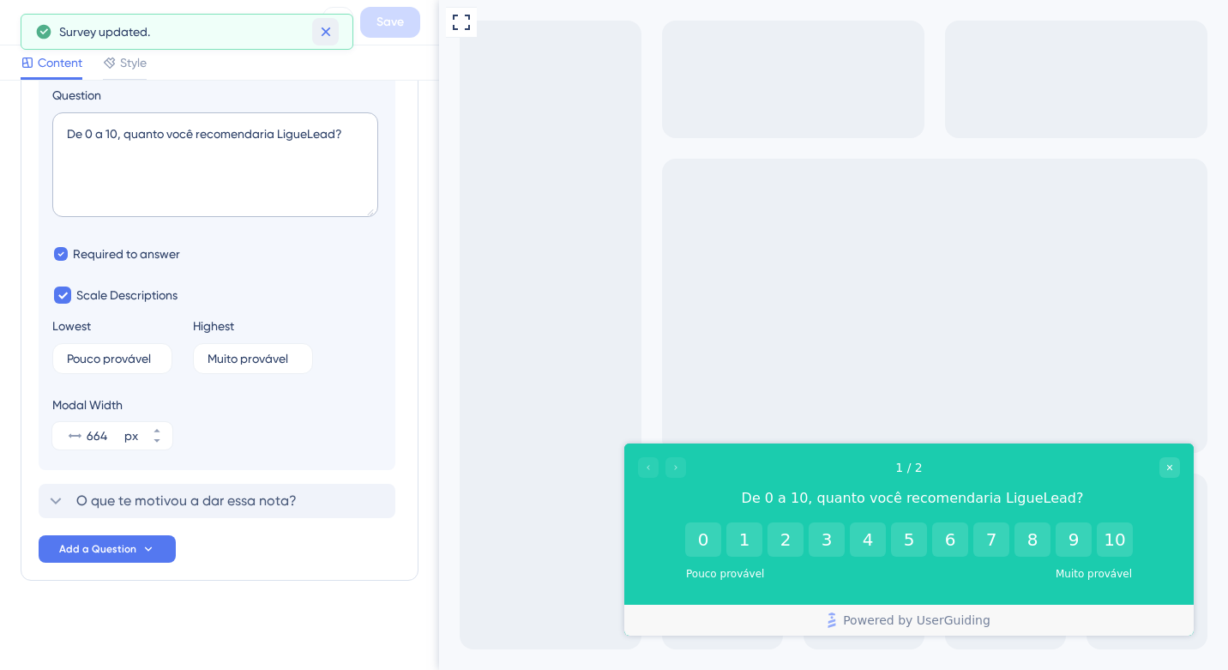
click at [327, 22] on button at bounding box center [325, 31] width 27 height 27
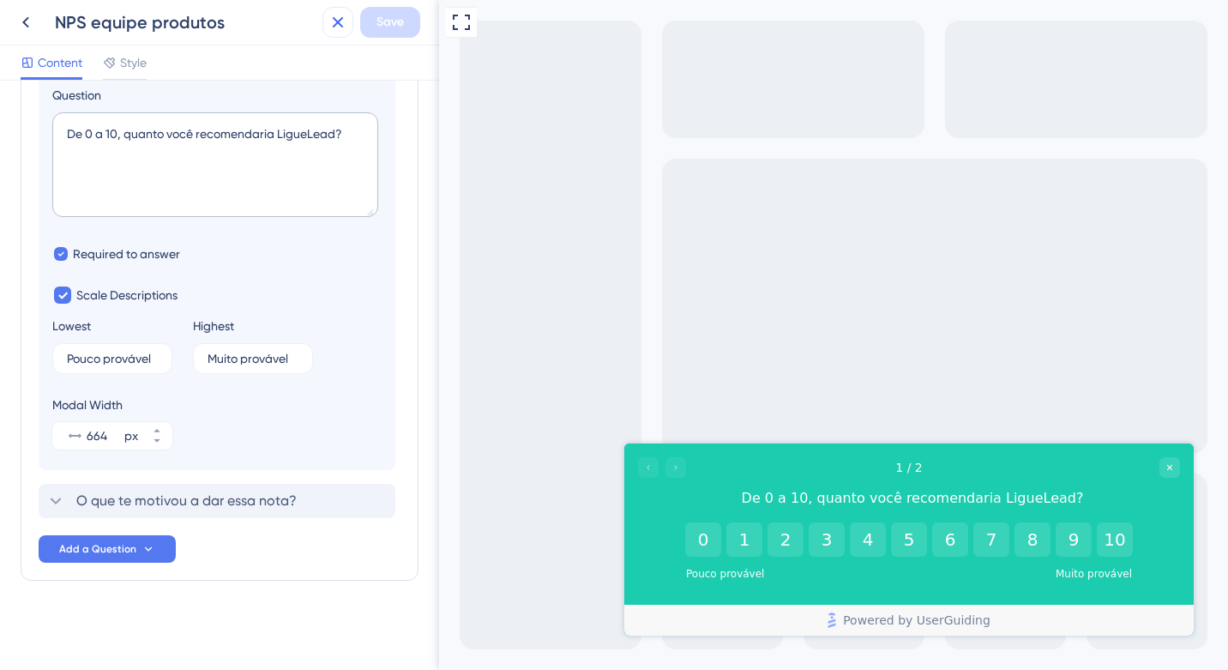
click at [345, 13] on icon at bounding box center [338, 22] width 21 height 21
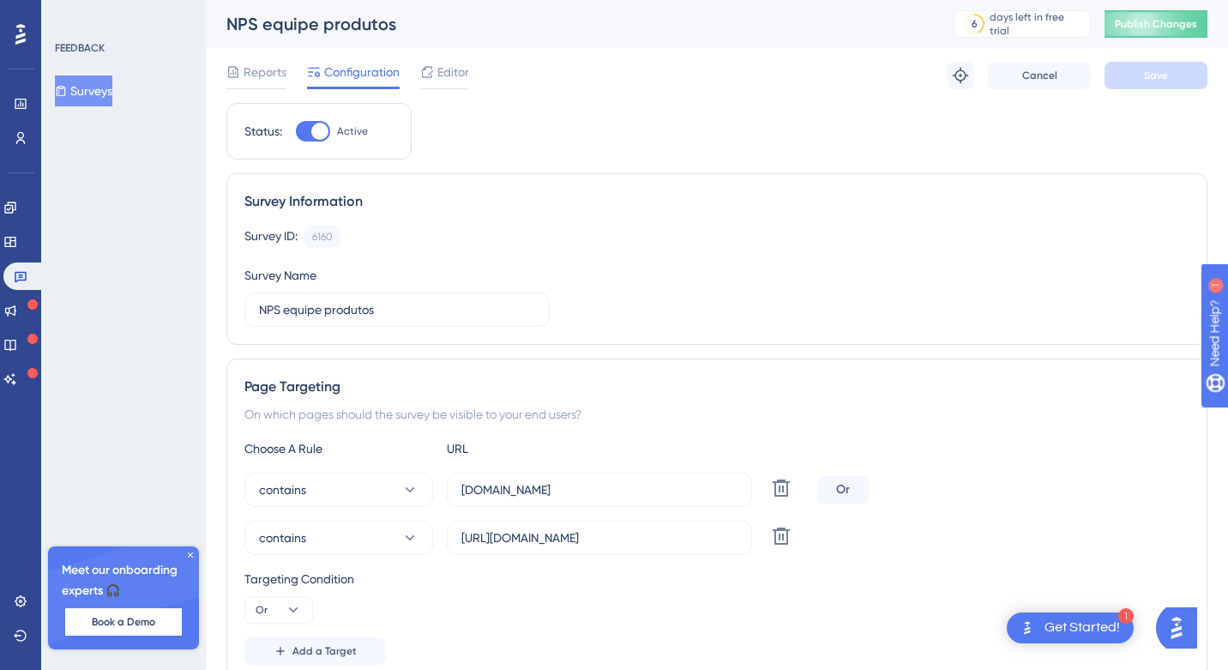
click at [1144, 6] on div "NPS equipe produtos 6 days left in free trial Click to see upgrade options Publ…" at bounding box center [717, 24] width 1023 height 48
click at [1138, 17] on span "Publish Changes" at bounding box center [1156, 24] width 82 height 14
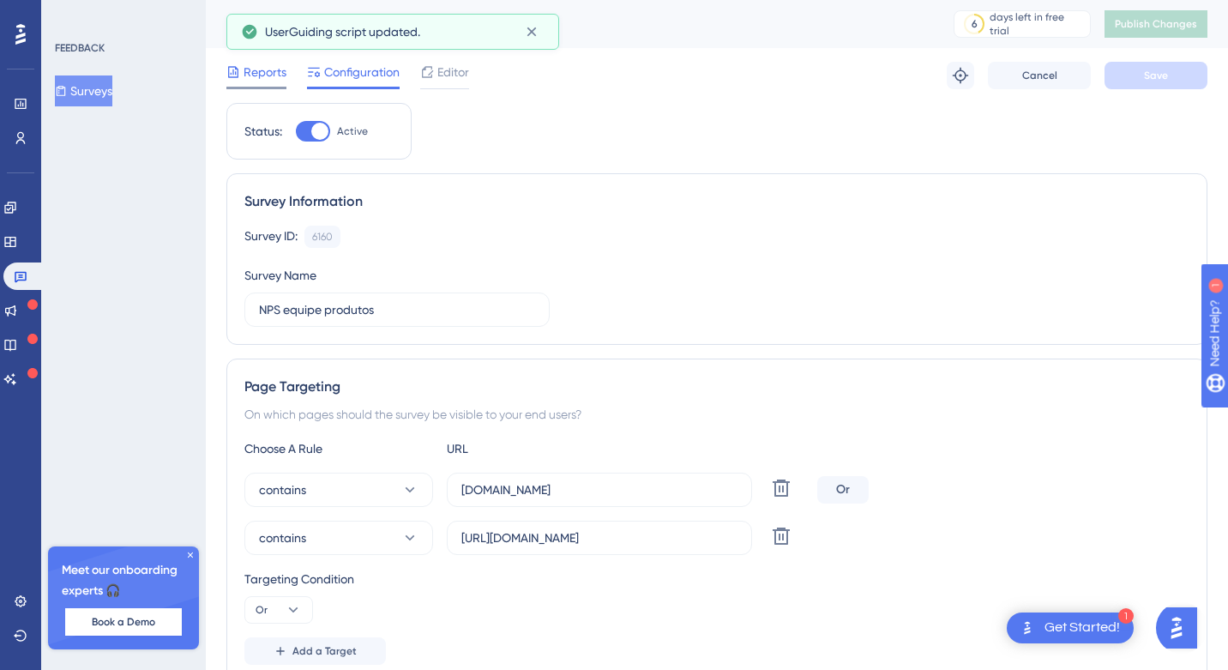
click at [244, 75] on span "Reports" at bounding box center [265, 72] width 43 height 21
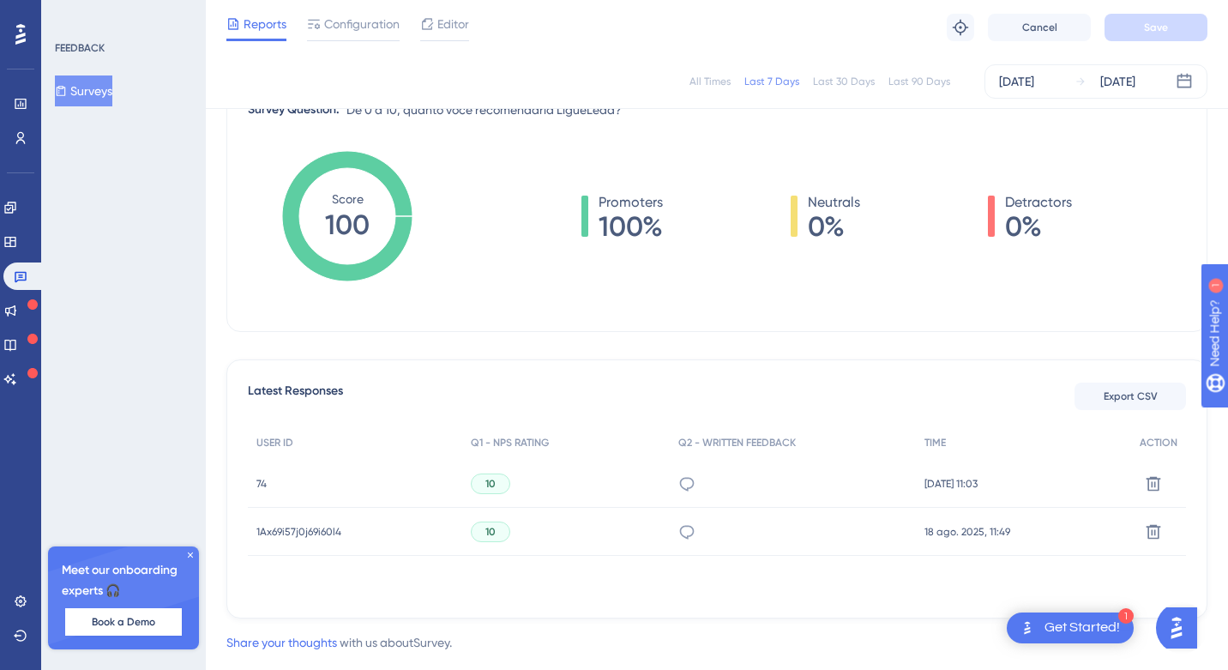
scroll to position [272, 0]
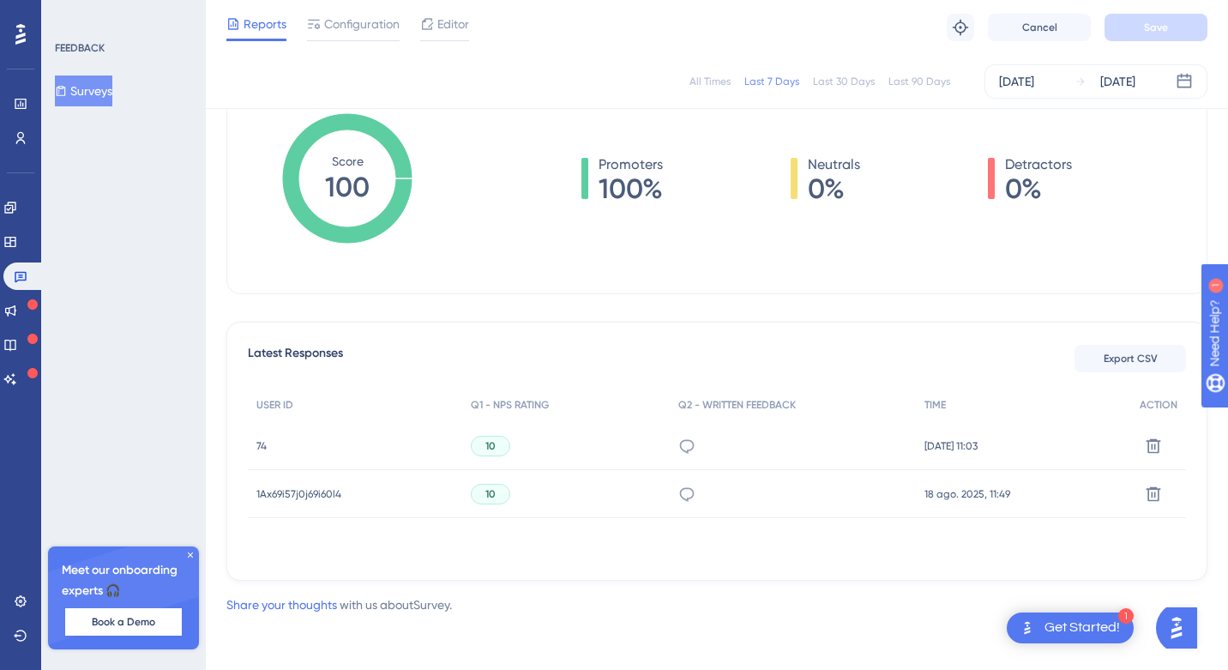
click at [262, 447] on span "74" at bounding box center [261, 446] width 10 height 14
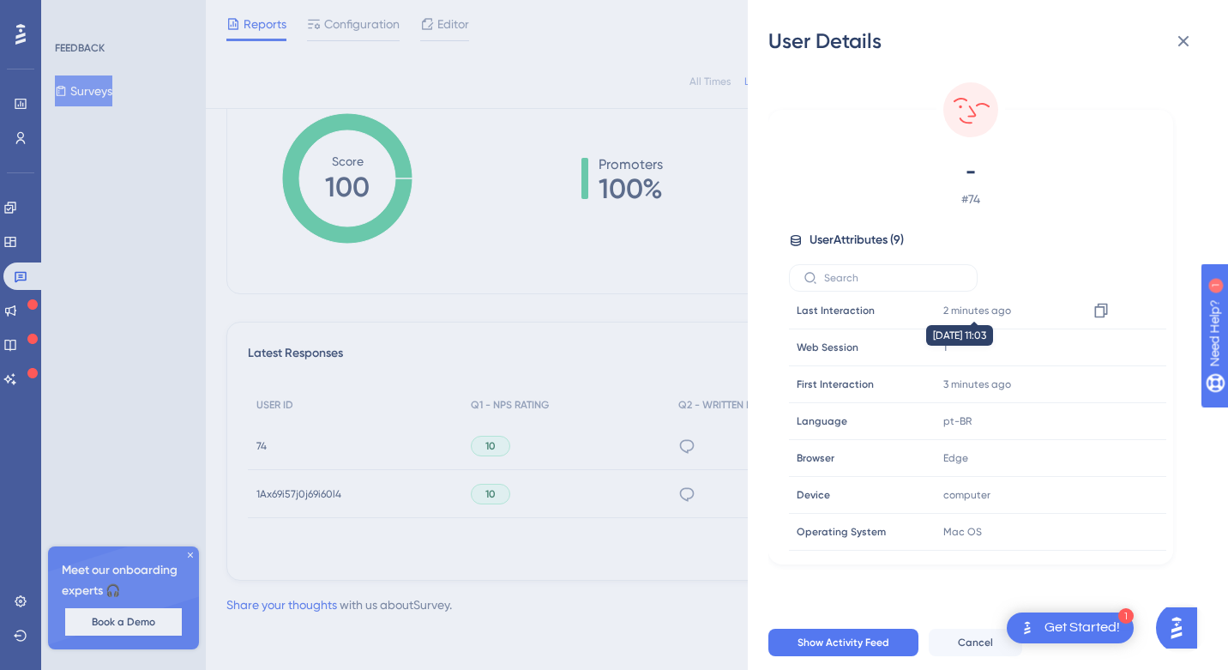
scroll to position [0, 0]
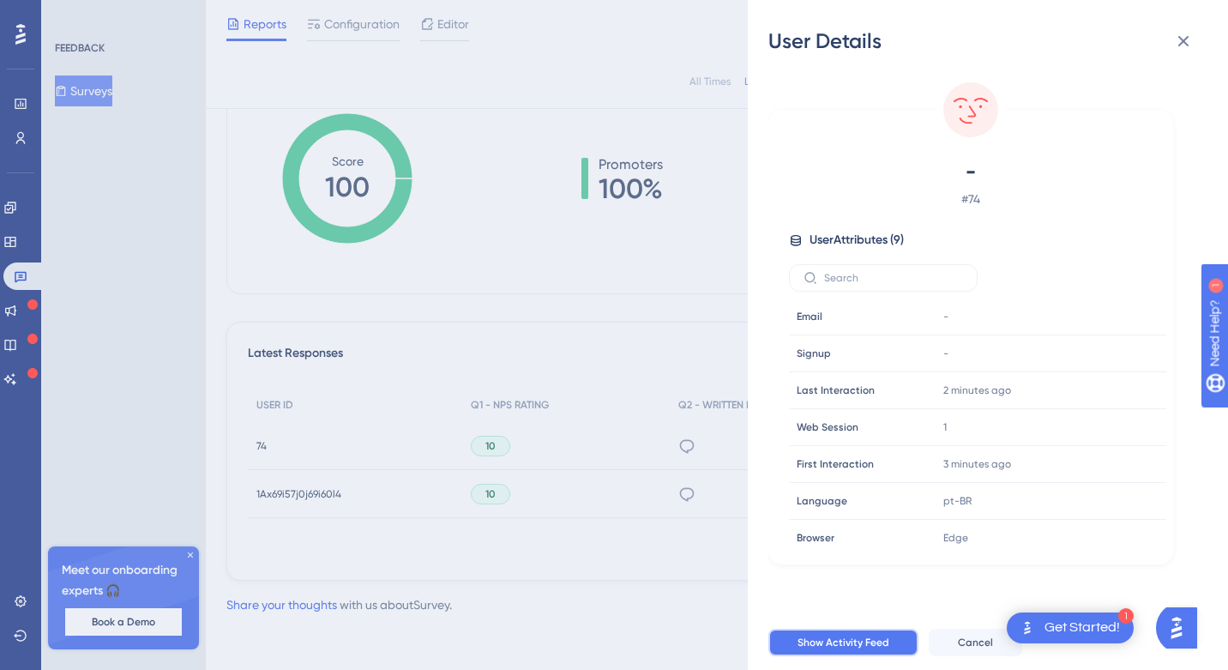
click at [833, 643] on span "Show Activity Feed" at bounding box center [844, 643] width 92 height 14
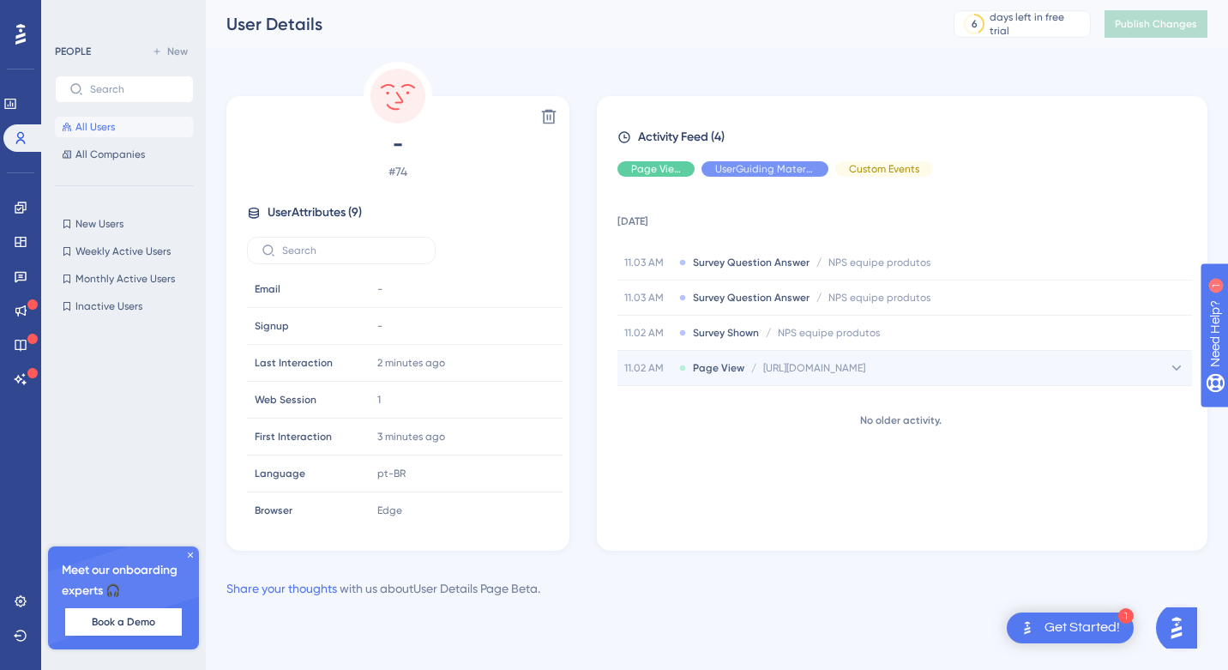
click at [852, 360] on div "11.02 AM Page View / [URL][DOMAIN_NAME] [URL][DOMAIN_NAME]" at bounding box center [905, 368] width 575 height 34
click at [851, 360] on div "11.02 AM Page View / [URL][DOMAIN_NAME] [URL][DOMAIN_NAME]" at bounding box center [905, 368] width 575 height 34
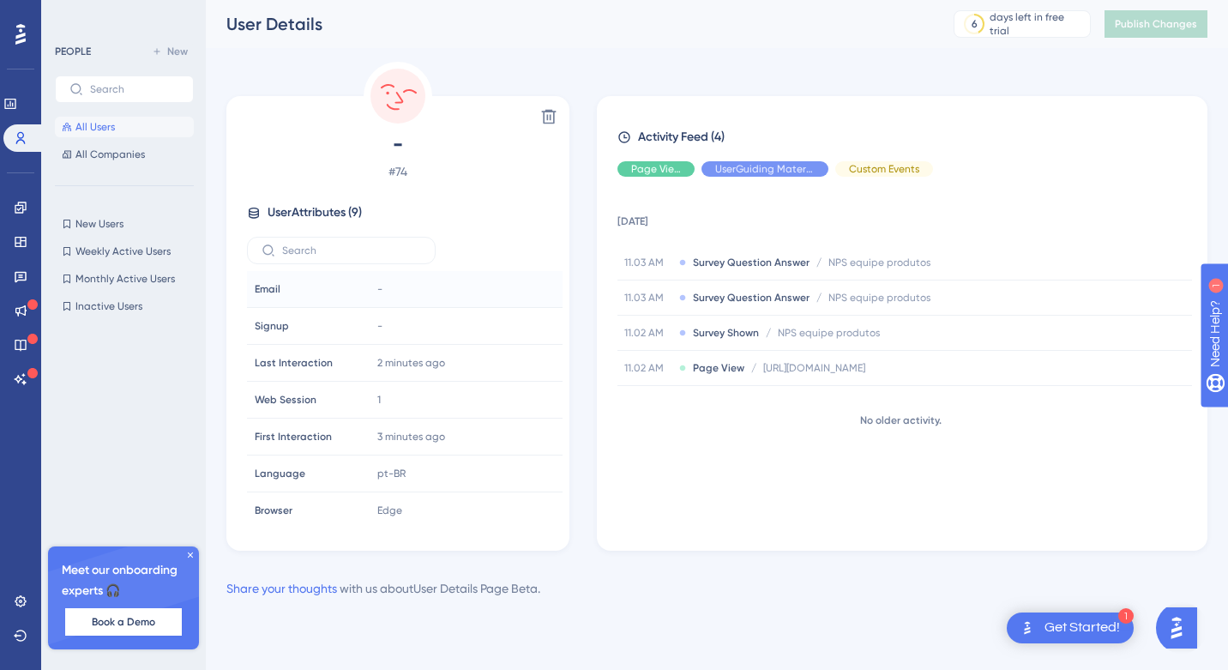
click at [378, 293] on span "-" at bounding box center [379, 289] width 5 height 14
click at [15, 107] on icon at bounding box center [9, 104] width 11 height 10
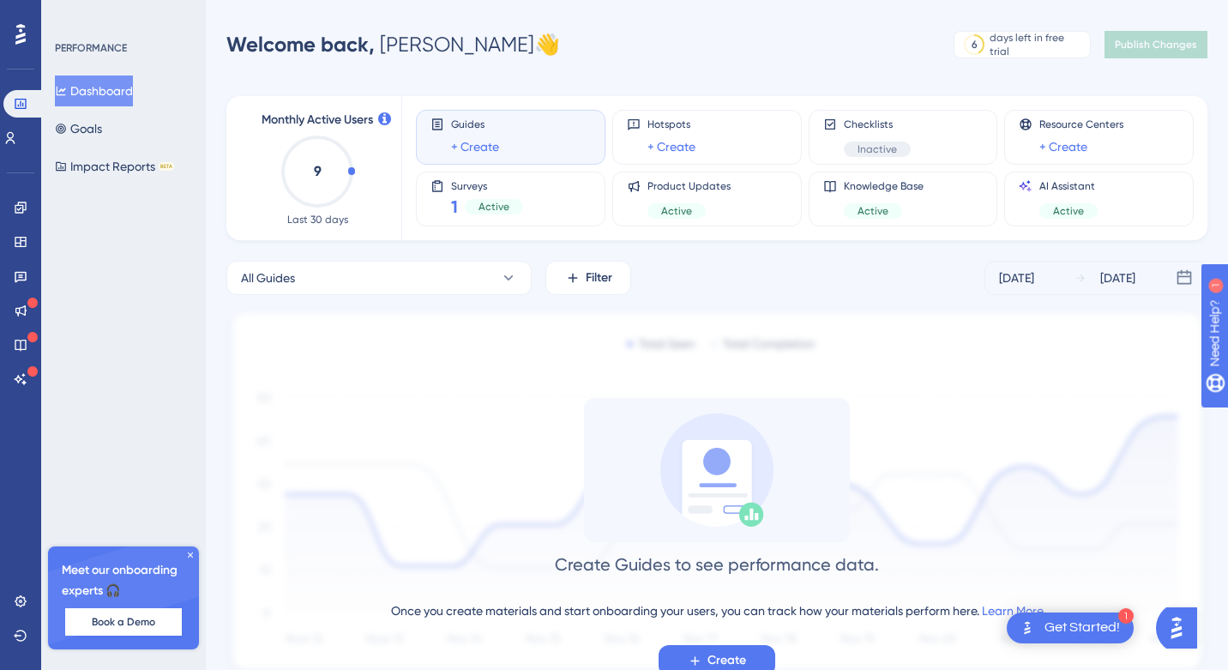
scroll to position [62, 0]
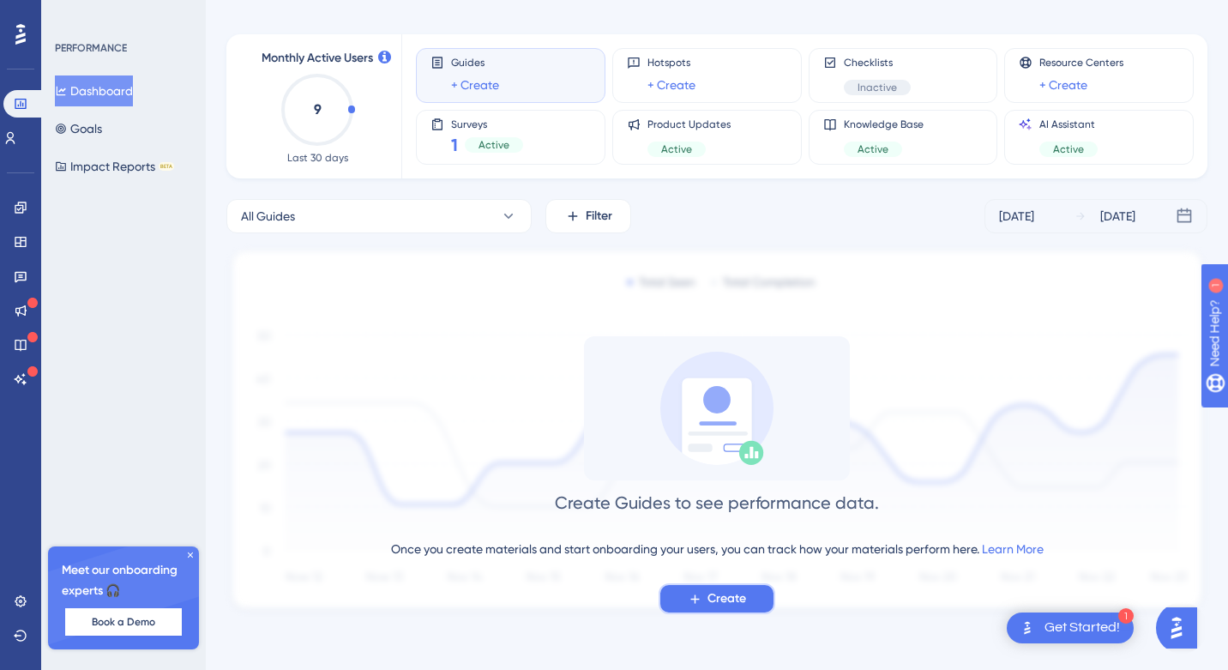
click at [714, 606] on span "Create" at bounding box center [727, 598] width 39 height 21
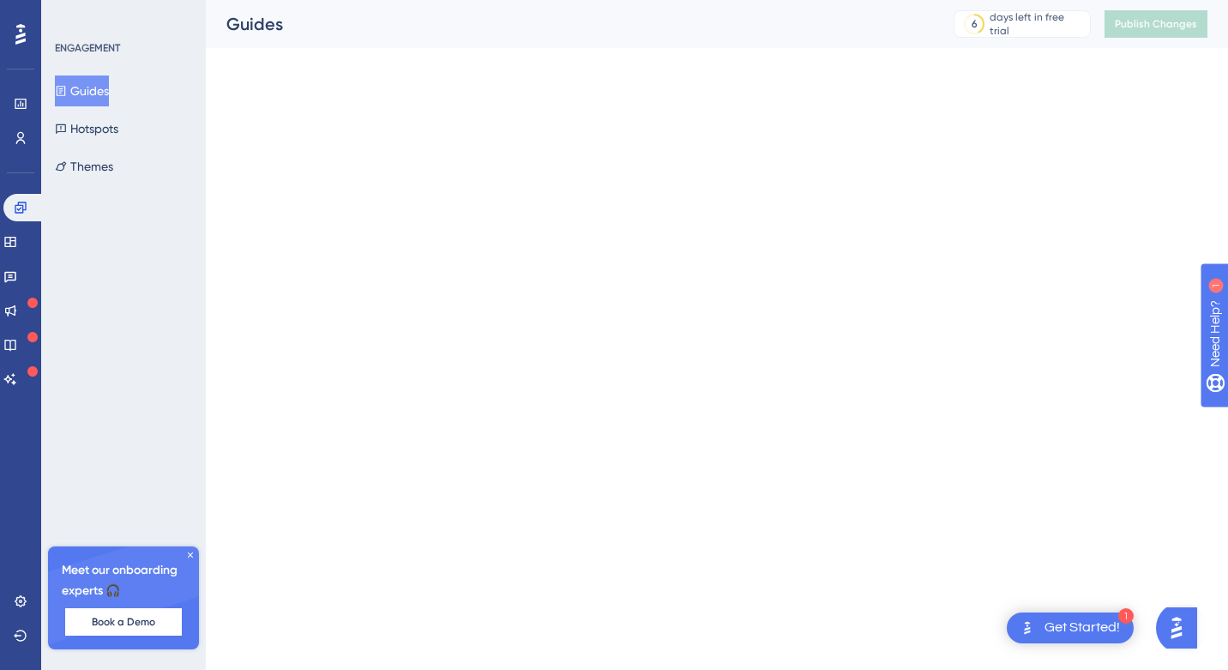
click at [714, 0] on html "1 Get Started! Performance Users Engagement Widgets Feedback Product Updates Kn…" at bounding box center [614, 0] width 1228 height 0
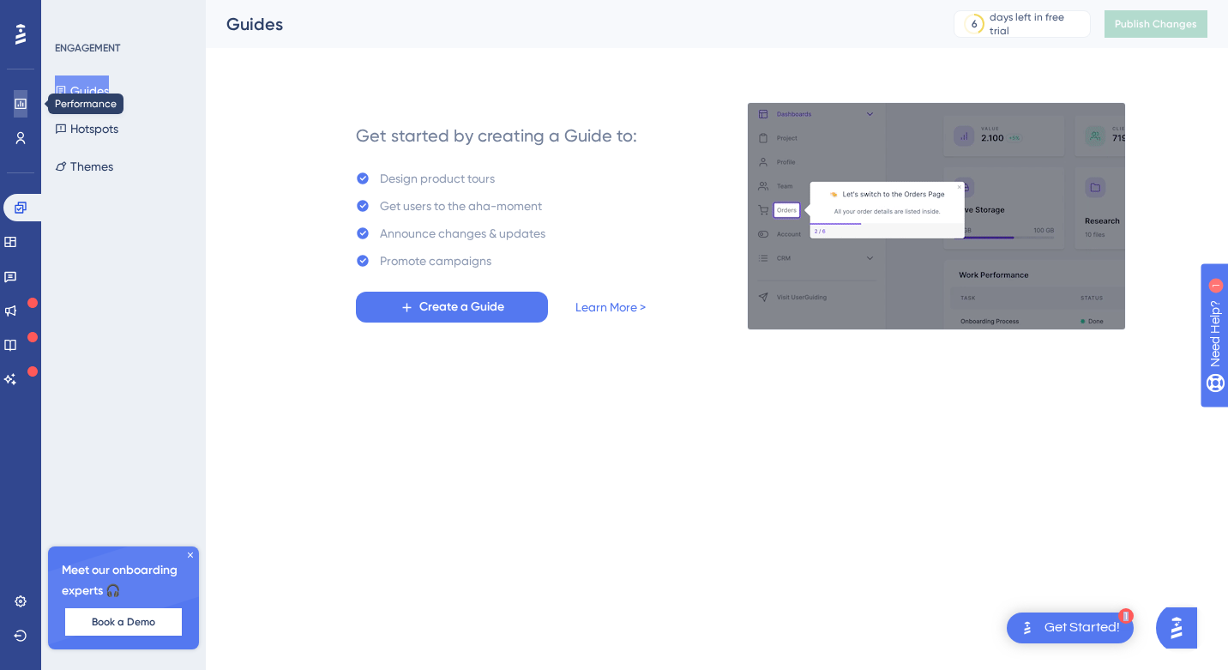
click at [22, 104] on icon at bounding box center [20, 104] width 11 height 10
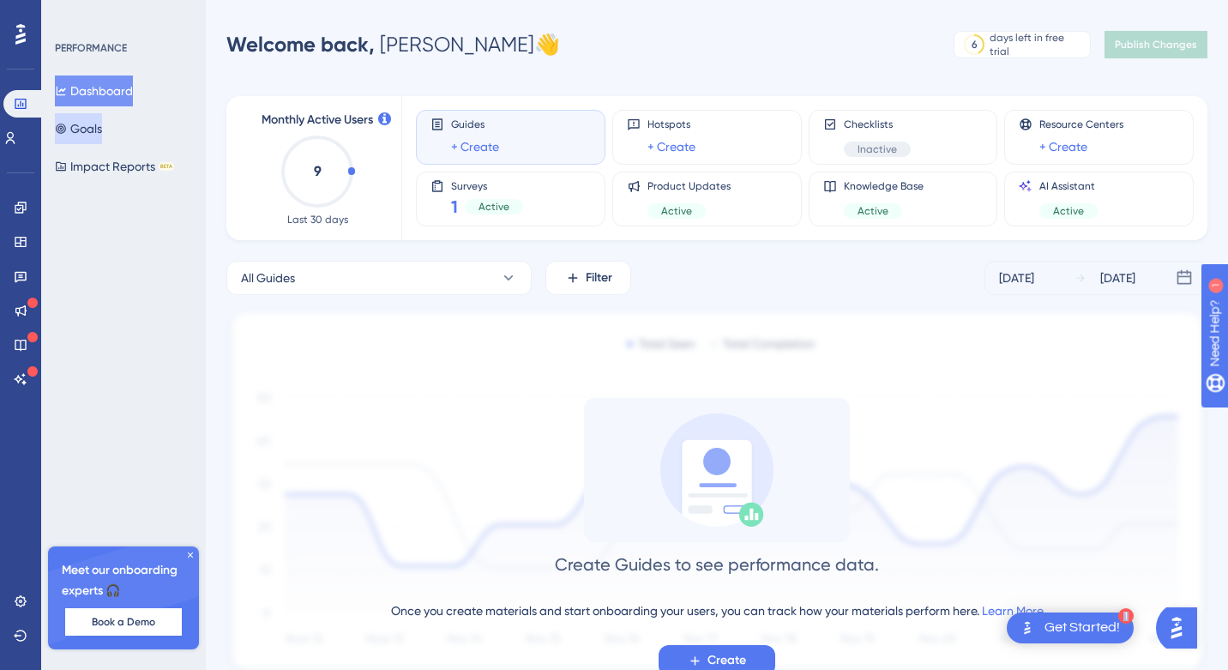
click at [102, 135] on button "Goals" at bounding box center [78, 128] width 47 height 31
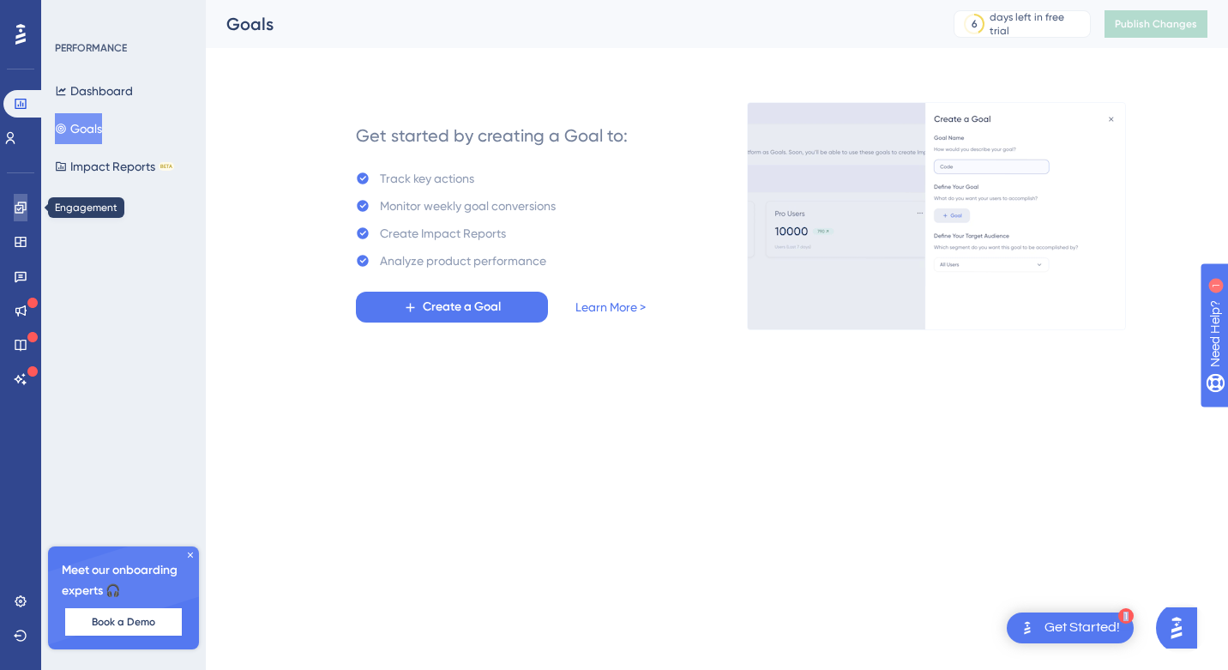
click at [18, 209] on icon at bounding box center [20, 207] width 11 height 11
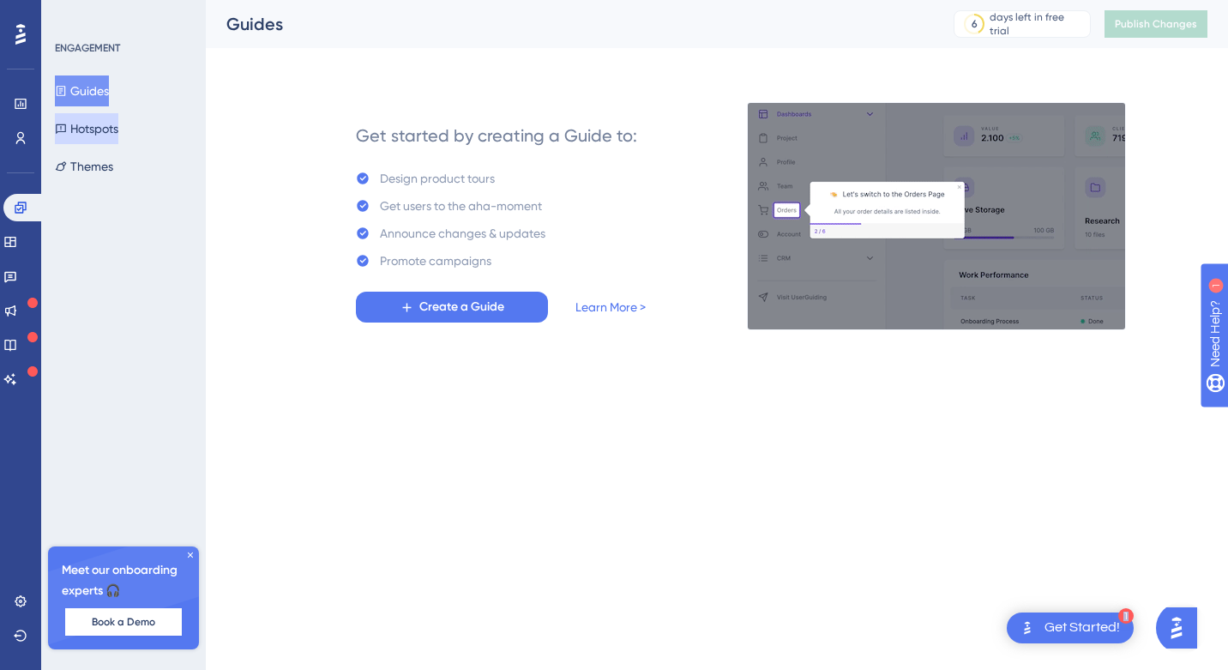
click at [86, 130] on button "Hotspots" at bounding box center [86, 128] width 63 height 31
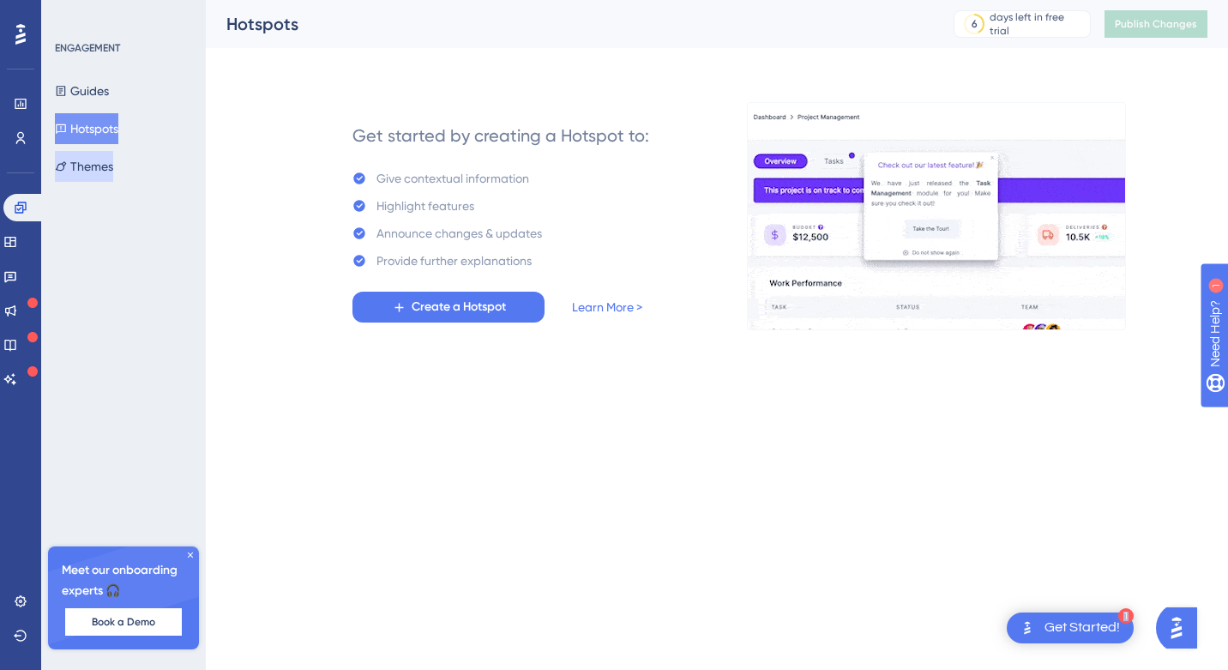
click at [109, 164] on button "Themes" at bounding box center [84, 166] width 58 height 31
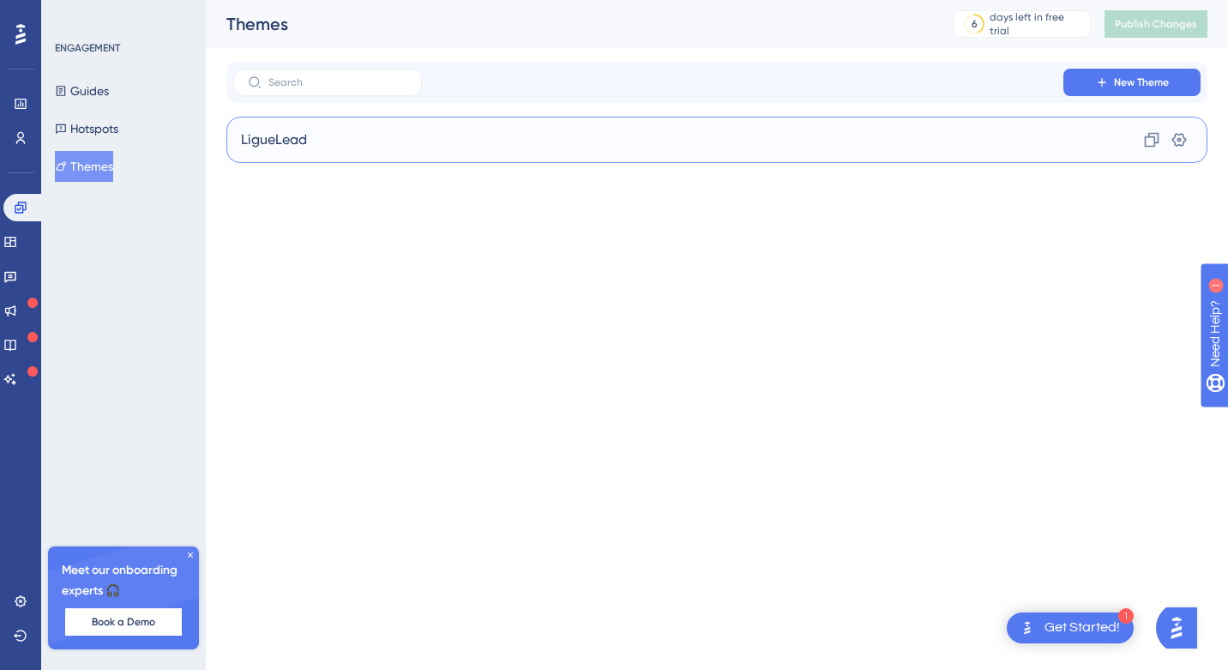
click at [392, 130] on div "LigueLead Clone Settings" at bounding box center [716, 140] width 981 height 46
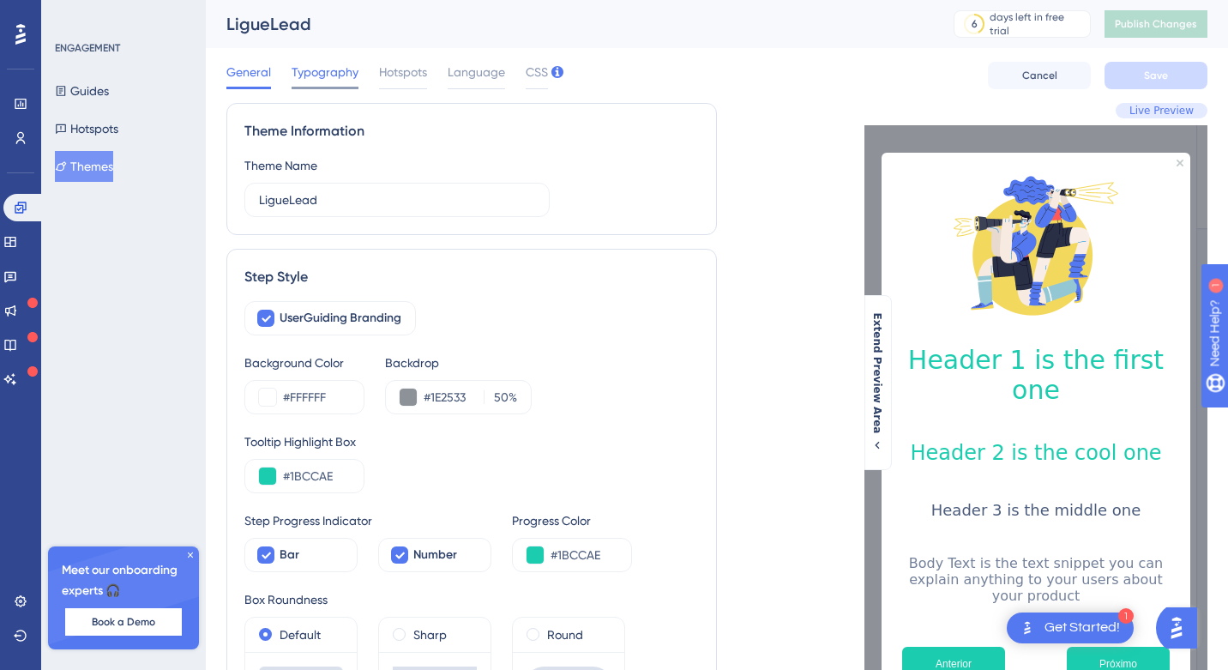
click at [326, 70] on span "Typography" at bounding box center [325, 72] width 67 height 21
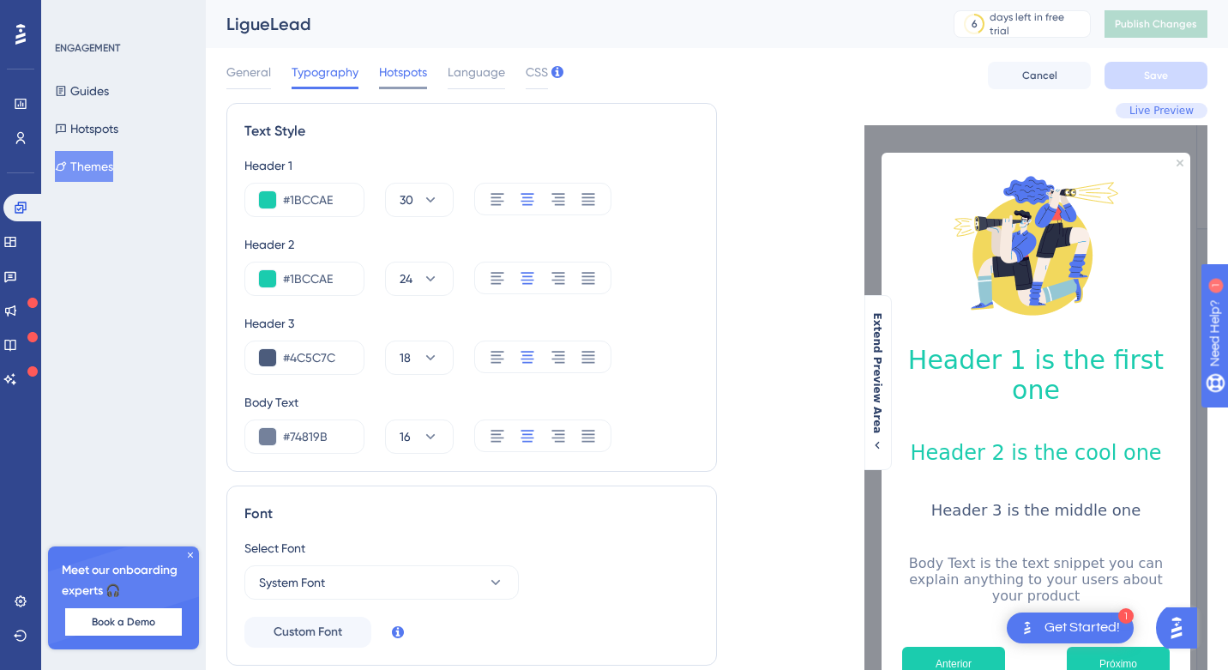
click at [410, 62] on span "Hotspots" at bounding box center [403, 72] width 48 height 21
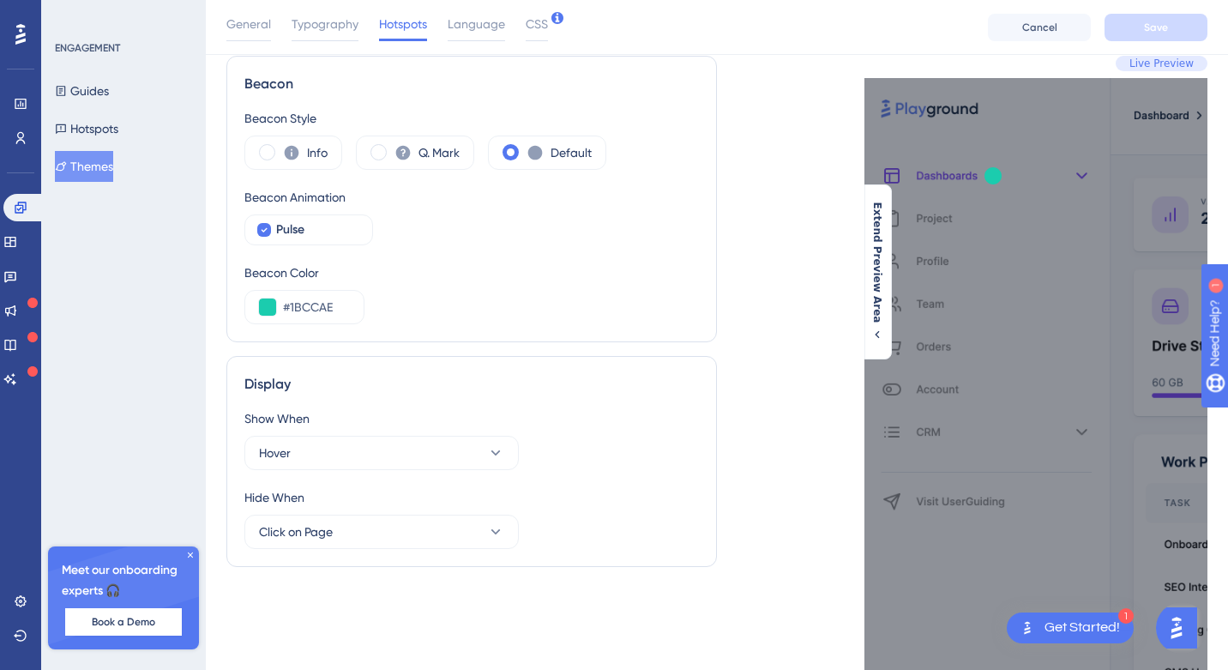
scroll to position [53, 0]
click at [379, 153] on span at bounding box center [379, 153] width 16 height 16
click at [392, 148] on input "radio" at bounding box center [392, 148] width 0 height 0
click at [262, 151] on span at bounding box center [267, 153] width 16 height 16
click at [281, 148] on input "radio" at bounding box center [281, 148] width 0 height 0
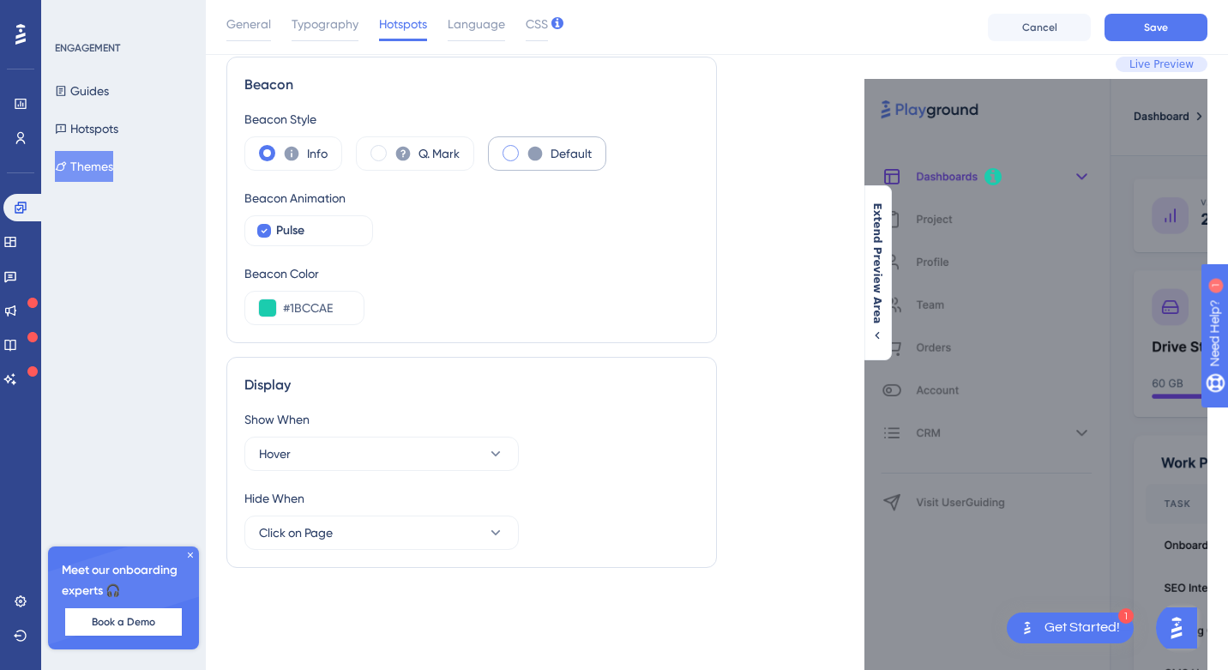
click at [517, 153] on span at bounding box center [511, 153] width 16 height 16
click at [524, 148] on input "radio" at bounding box center [524, 148] width 0 height 0
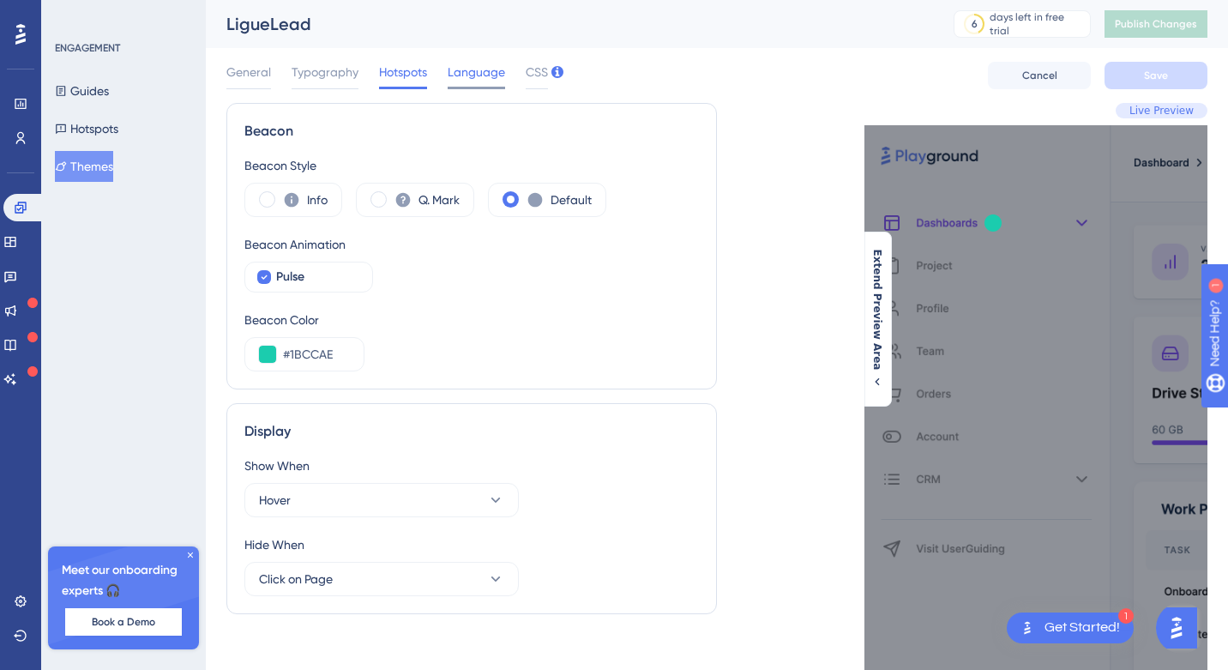
click at [470, 72] on span "Language" at bounding box center [476, 72] width 57 height 21
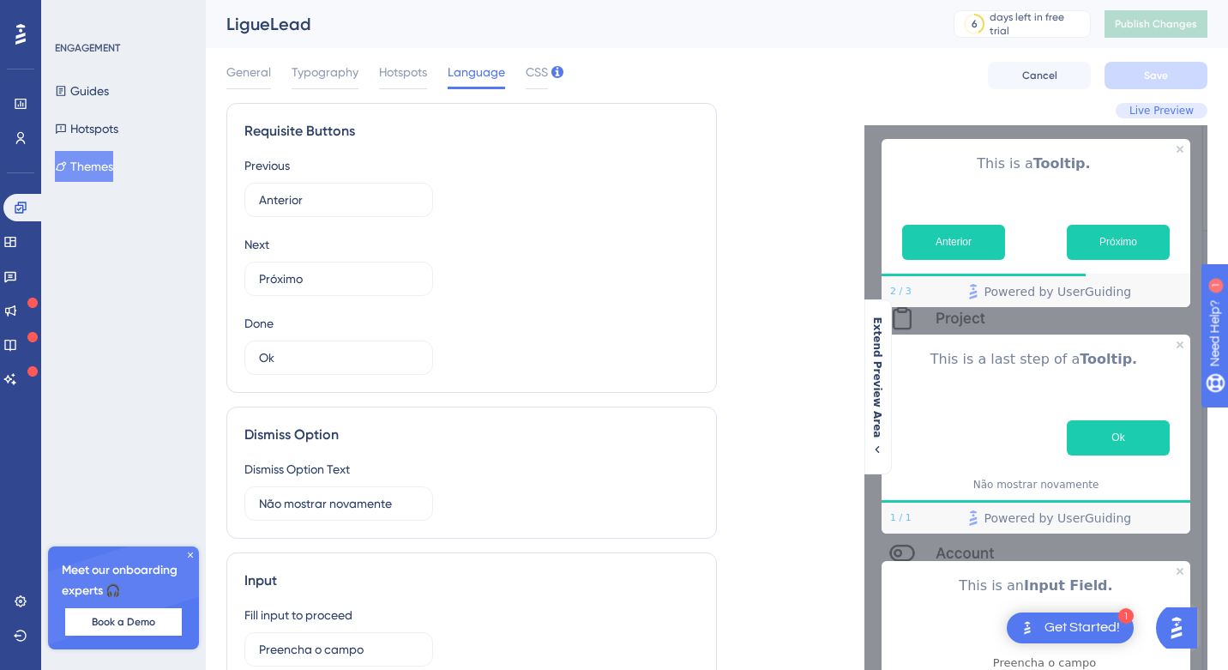
click at [550, 66] on div "General Typography Hotspots Language CSS Cancel Save" at bounding box center [716, 75] width 981 height 55
click at [538, 66] on span "CSS" at bounding box center [537, 72] width 22 height 21
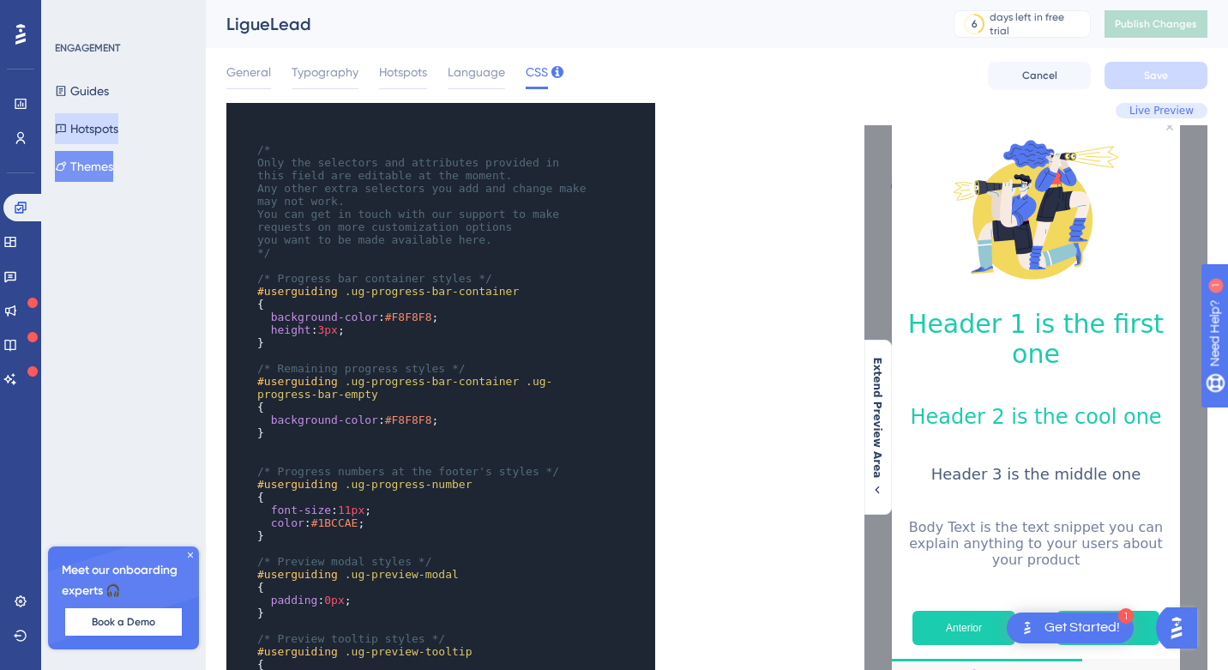
click at [90, 134] on button "Hotspots" at bounding box center [86, 128] width 63 height 31
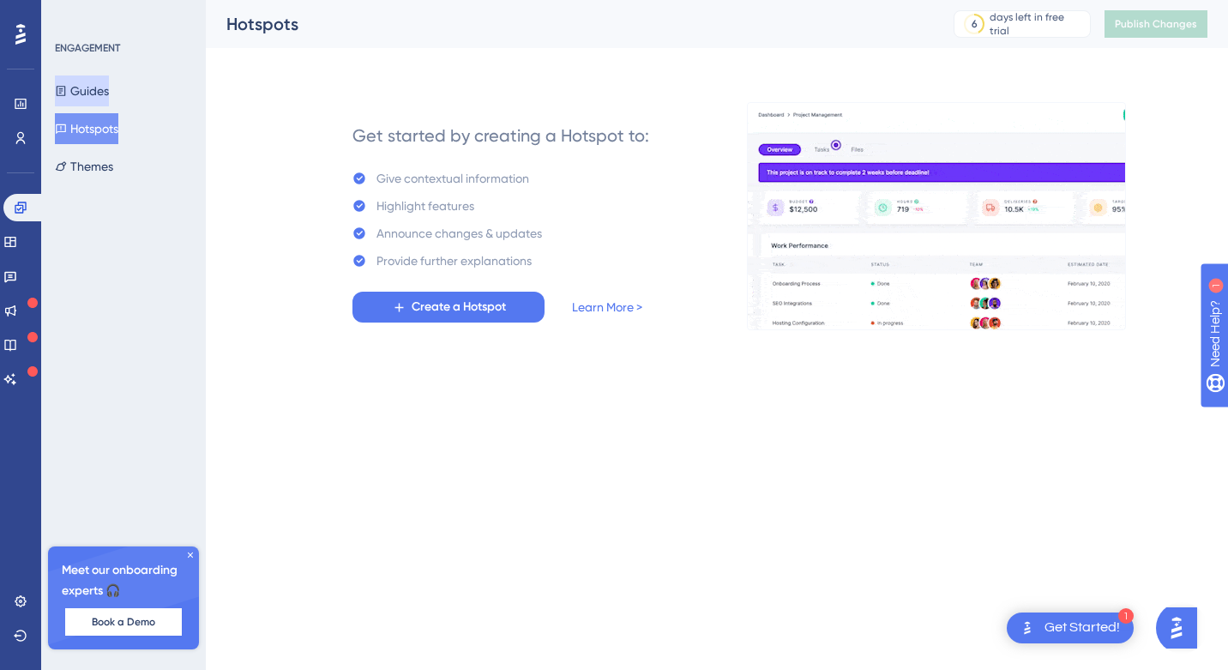
click at [87, 84] on button "Guides" at bounding box center [82, 90] width 54 height 31
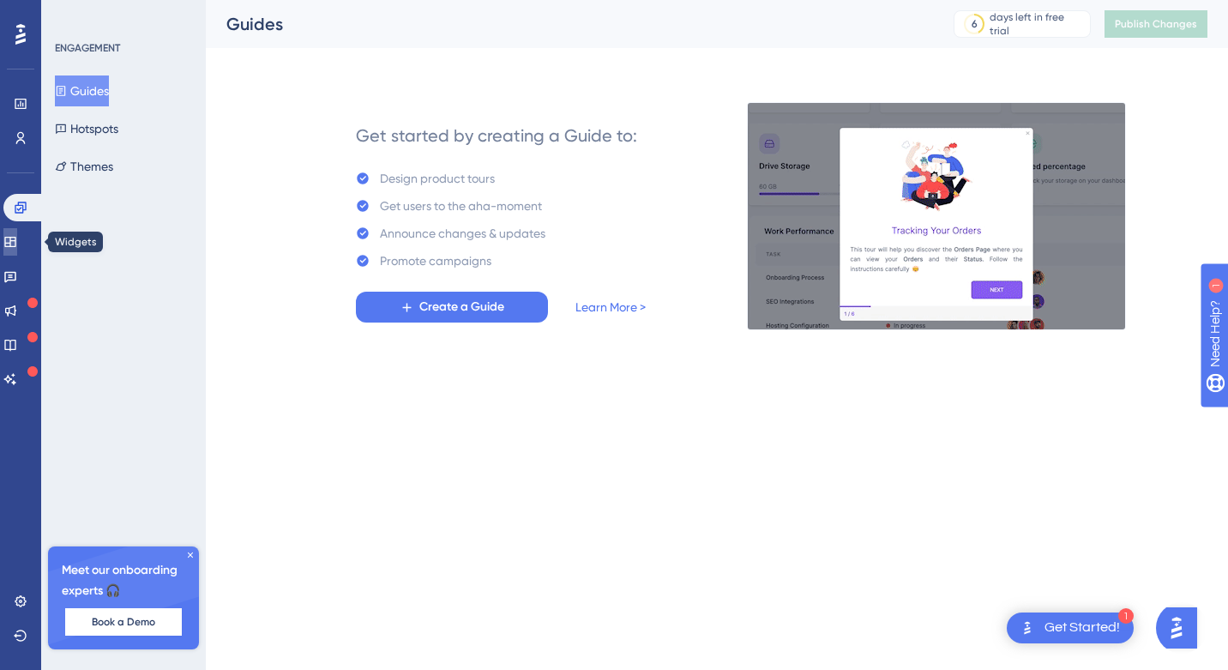
click at [17, 244] on icon at bounding box center [10, 242] width 14 height 14
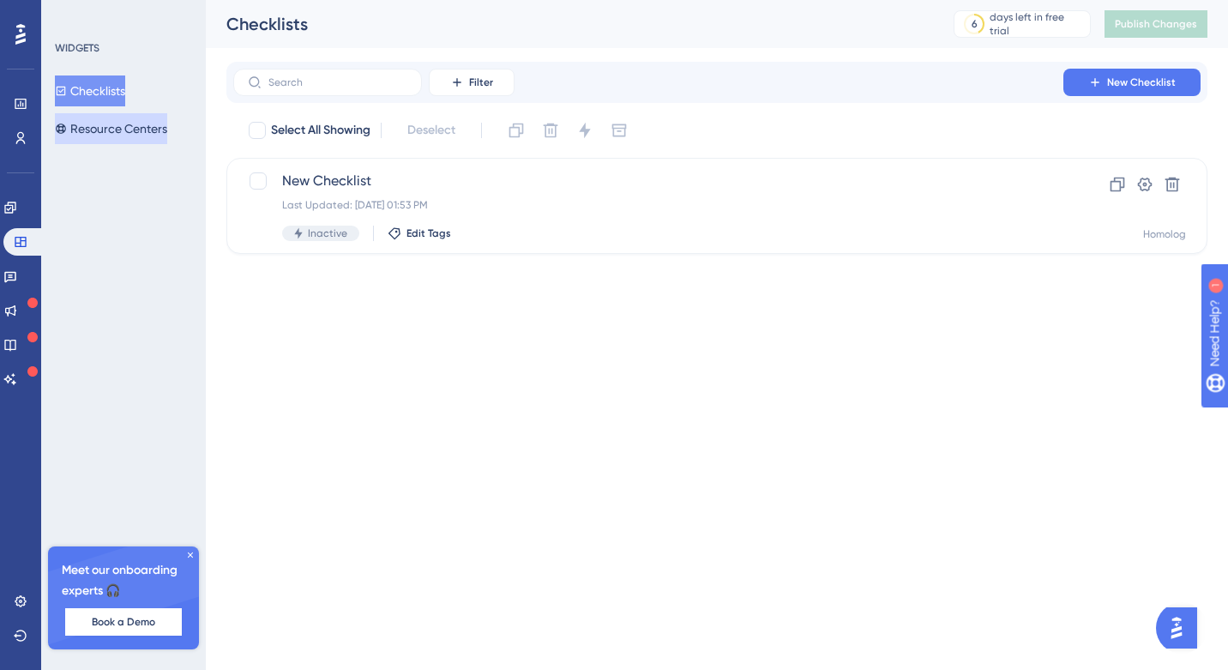
click at [132, 138] on button "Resource Centers" at bounding box center [111, 128] width 112 height 31
